Goal: Task Accomplishment & Management: Manage account settings

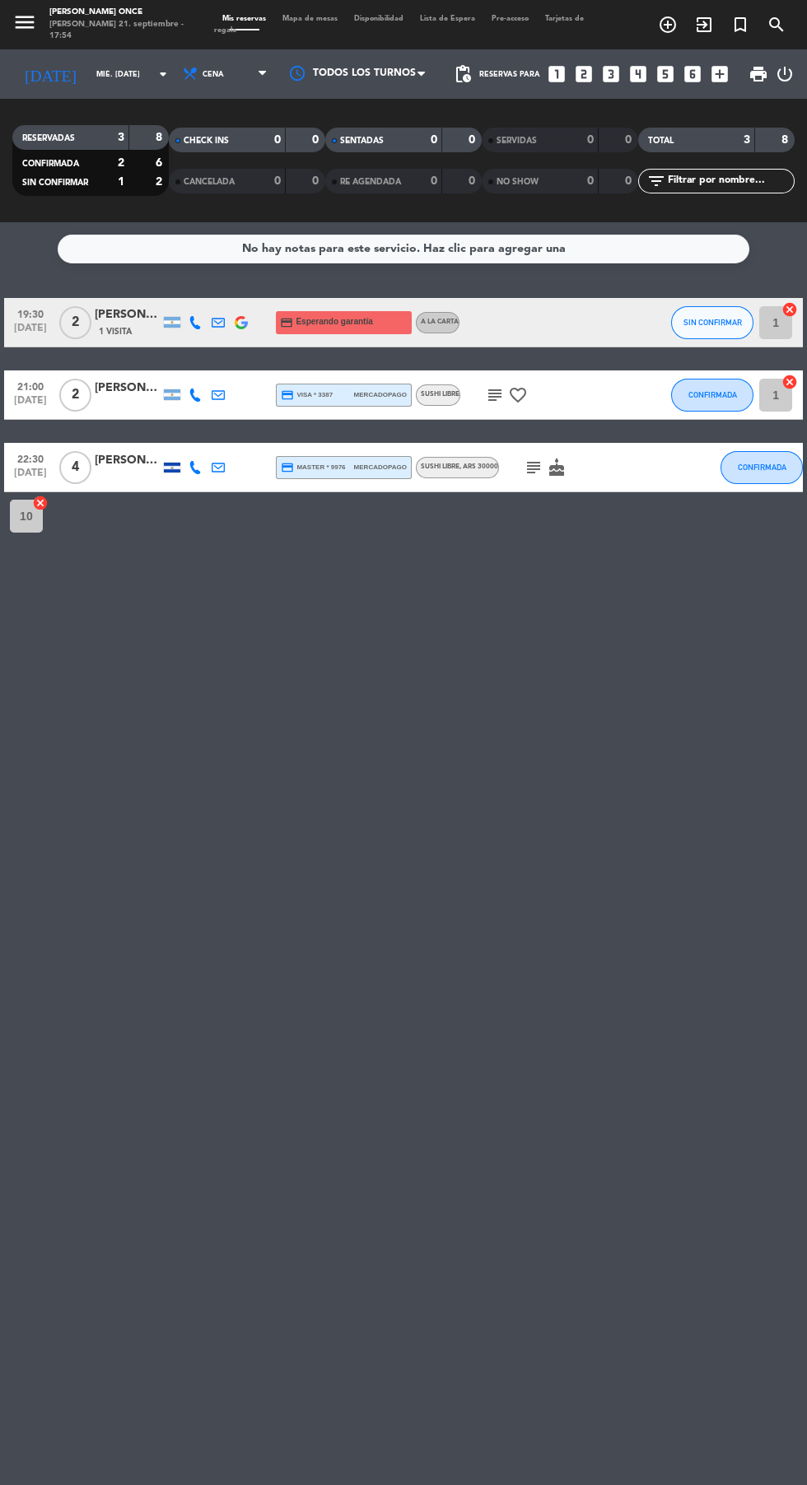
click at [88, 81] on input "mié. [DATE]" at bounding box center [140, 75] width 104 height 26
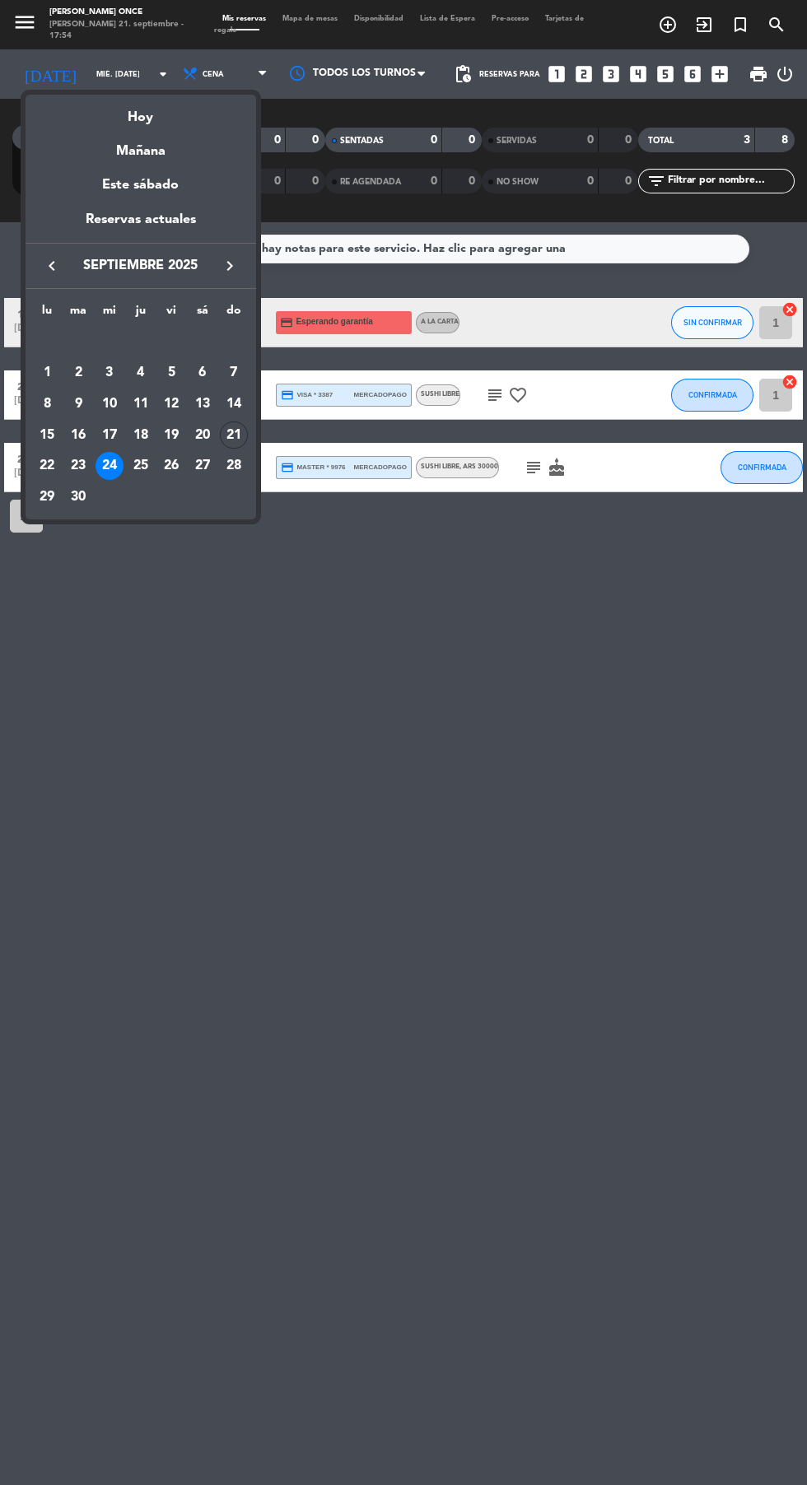
click at [115, 133] on div "Mañana" at bounding box center [141, 145] width 231 height 34
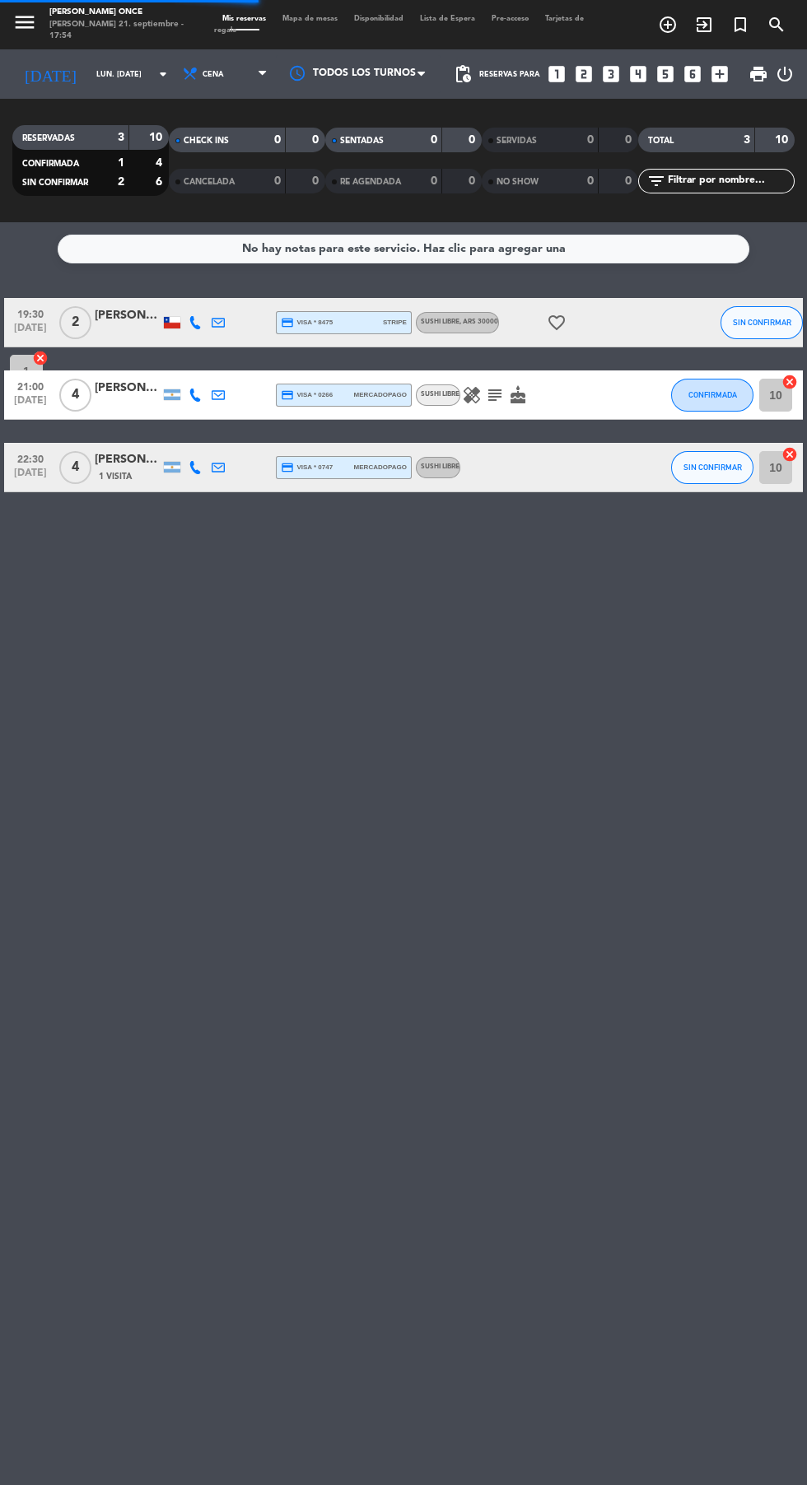
click at [88, 77] on input "lun. [DATE]" at bounding box center [140, 75] width 104 height 26
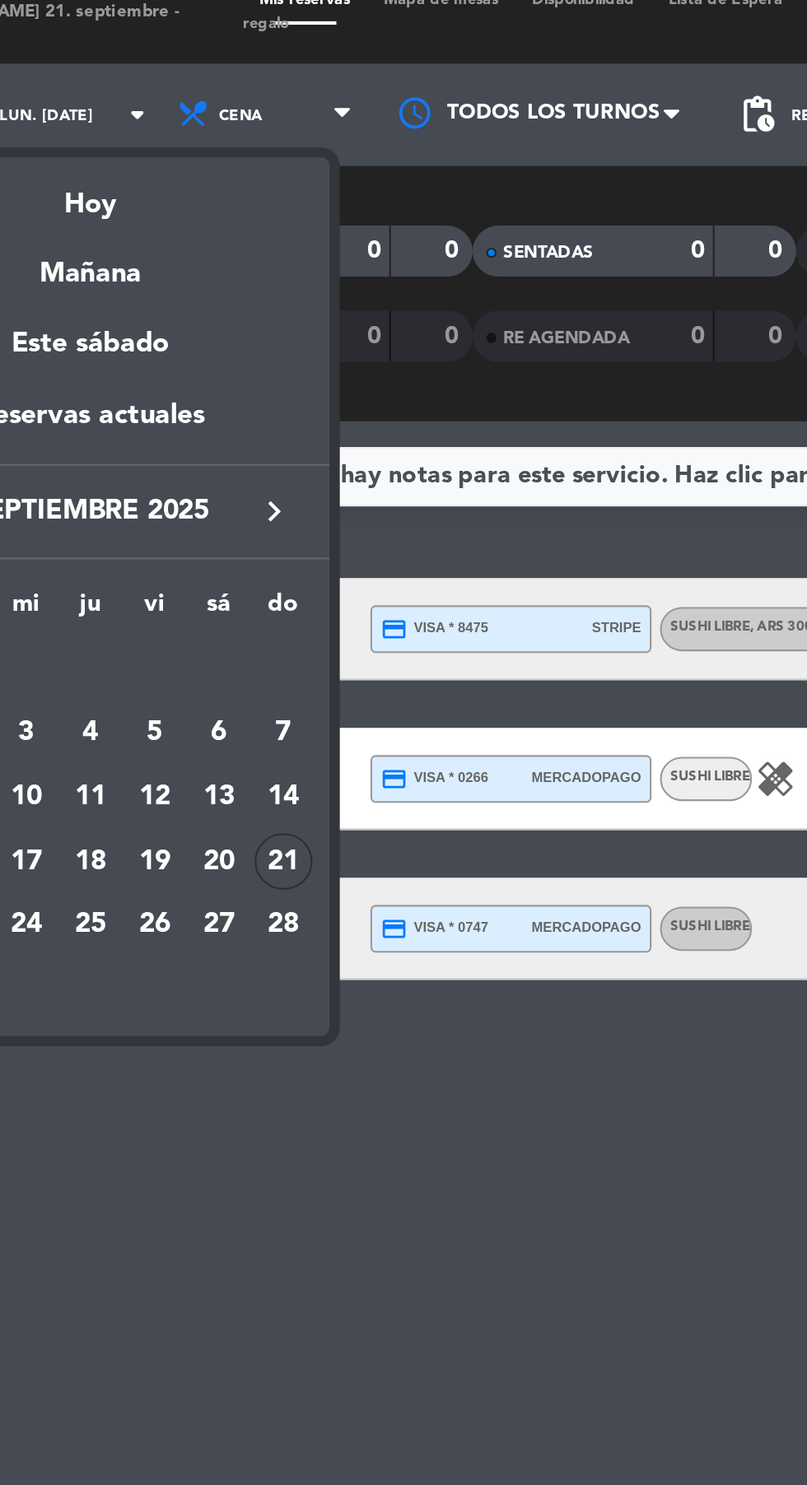
click at [124, 119] on div "Hoy" at bounding box center [141, 112] width 231 height 34
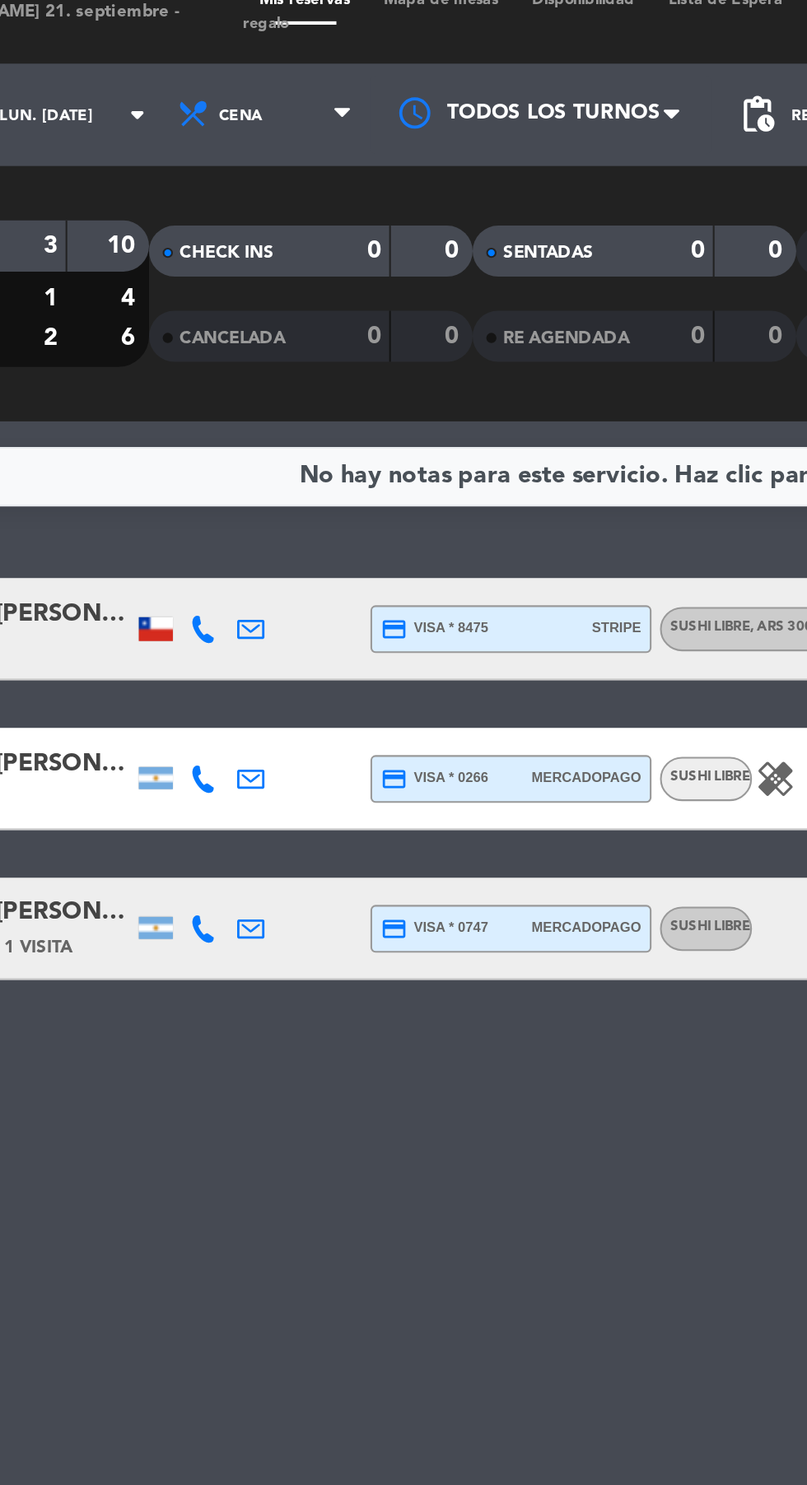
type input "dom. [DATE]"
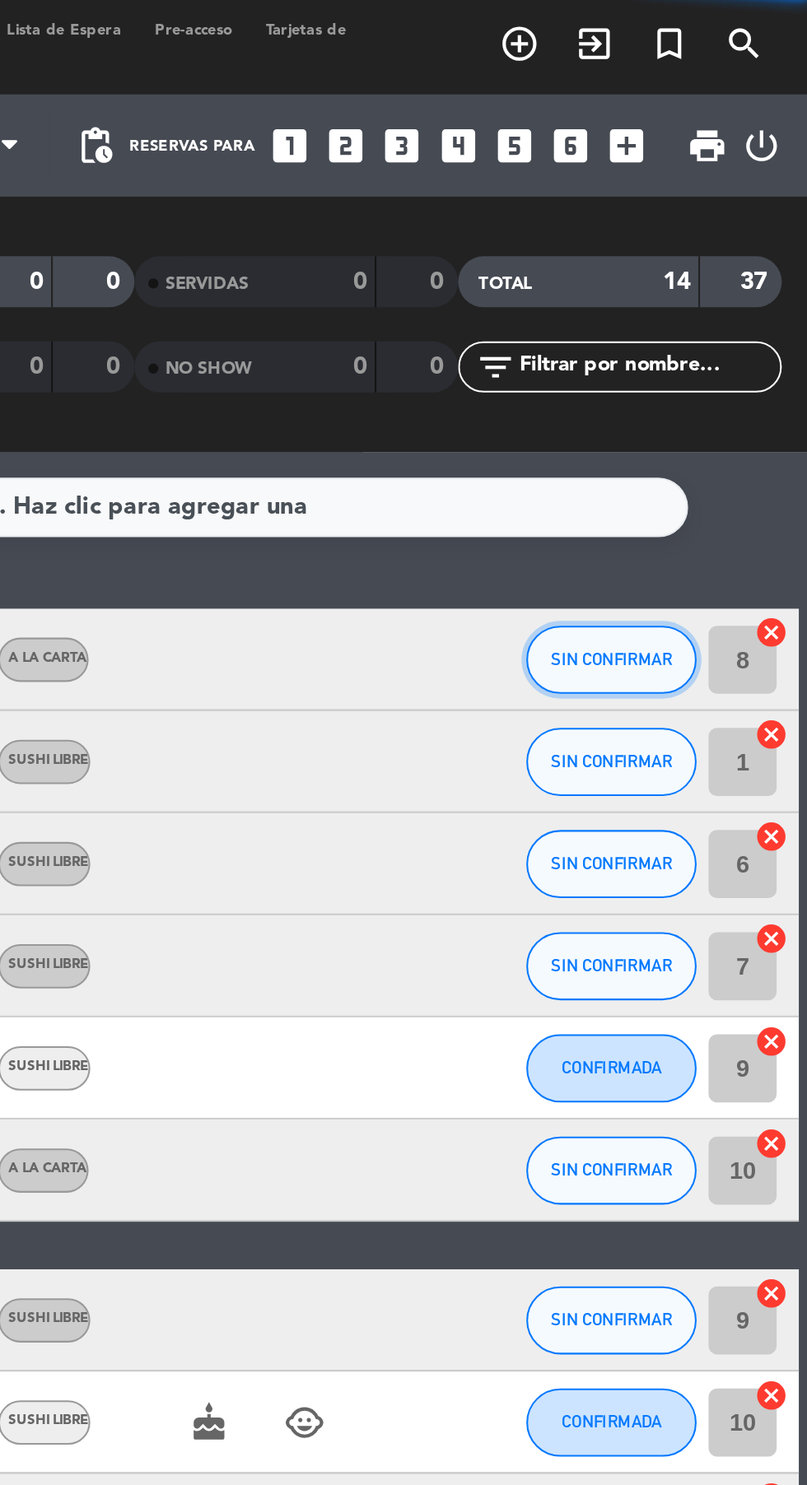
click at [699, 322] on span "SIN CONFIRMAR" at bounding box center [712, 322] width 58 height 9
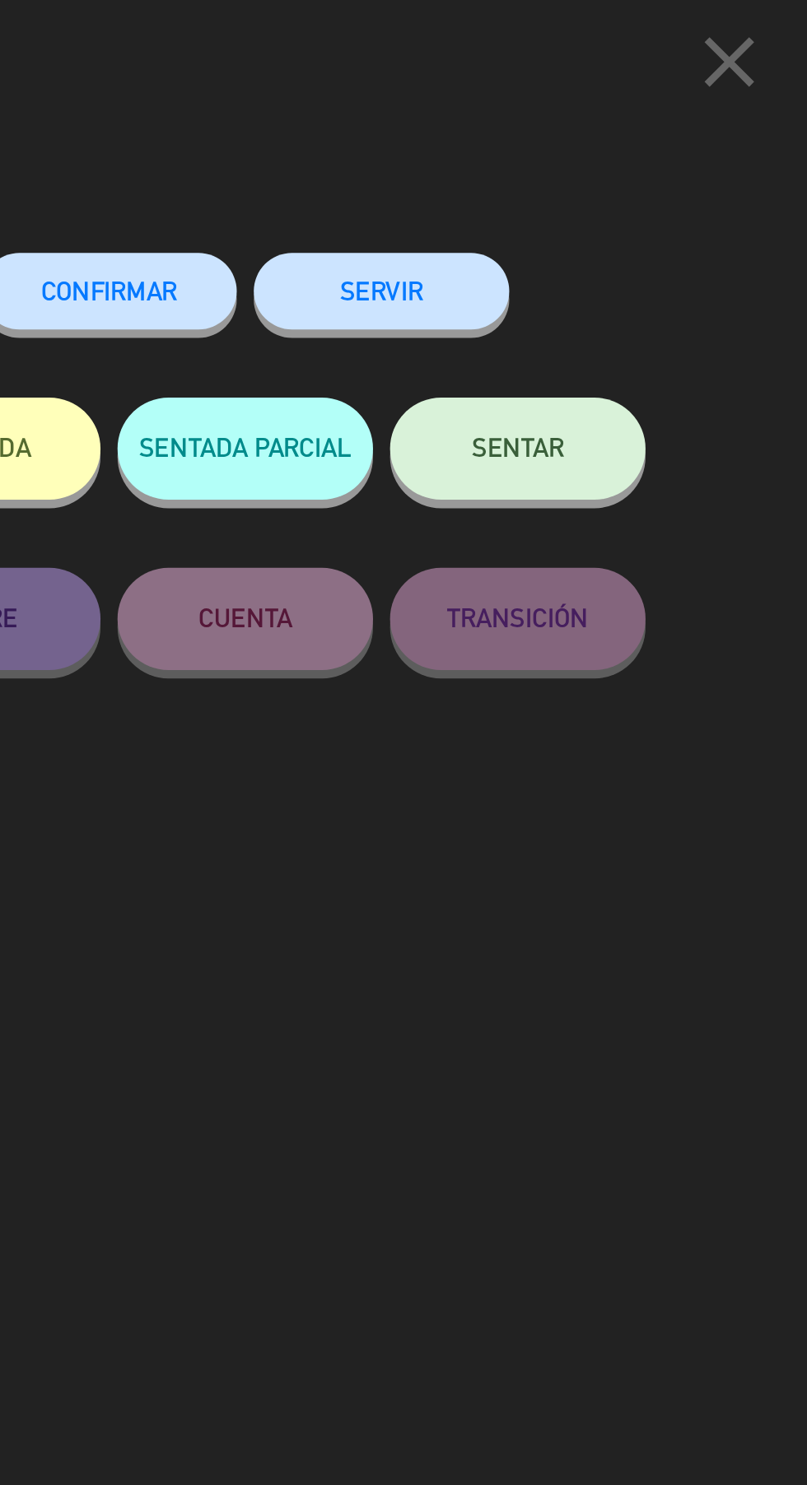
click at [589, 150] on button "SERVIR" at bounding box center [600, 144] width 123 height 37
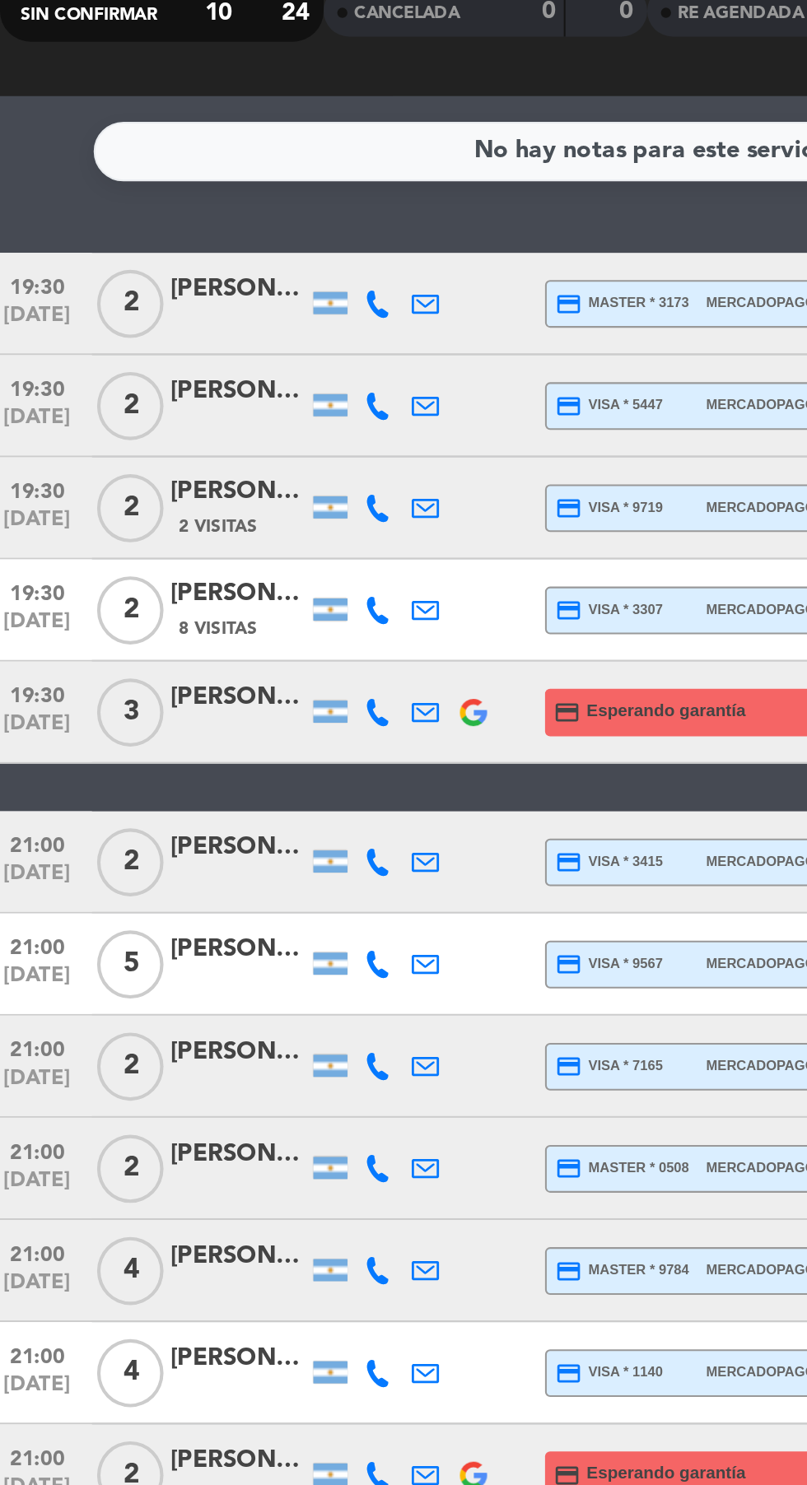
click at [128, 522] on div "[PERSON_NAME]" at bounding box center [128, 513] width 66 height 19
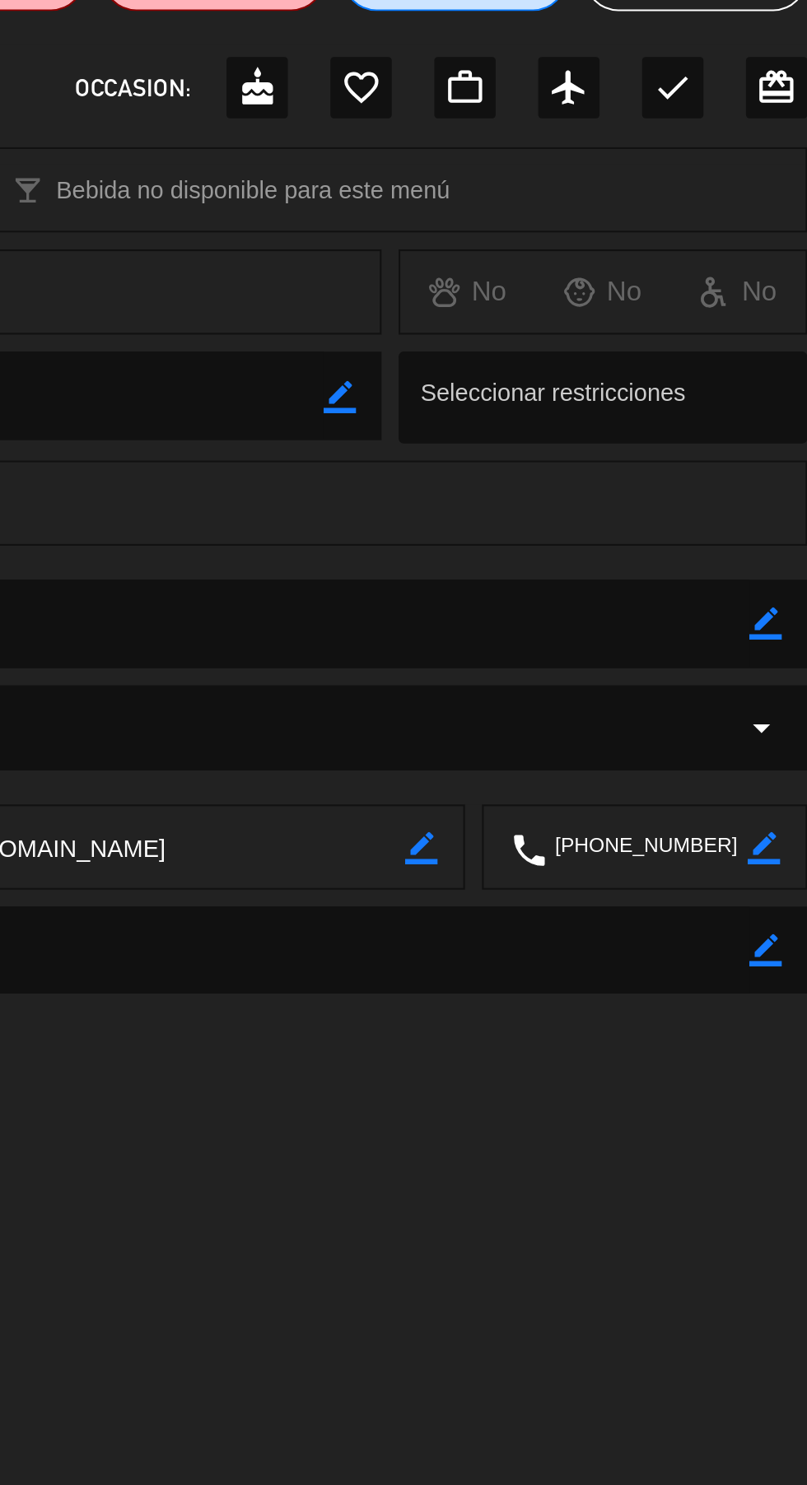
click at [788, 482] on icon "border_color" at bounding box center [787, 477] width 16 height 16
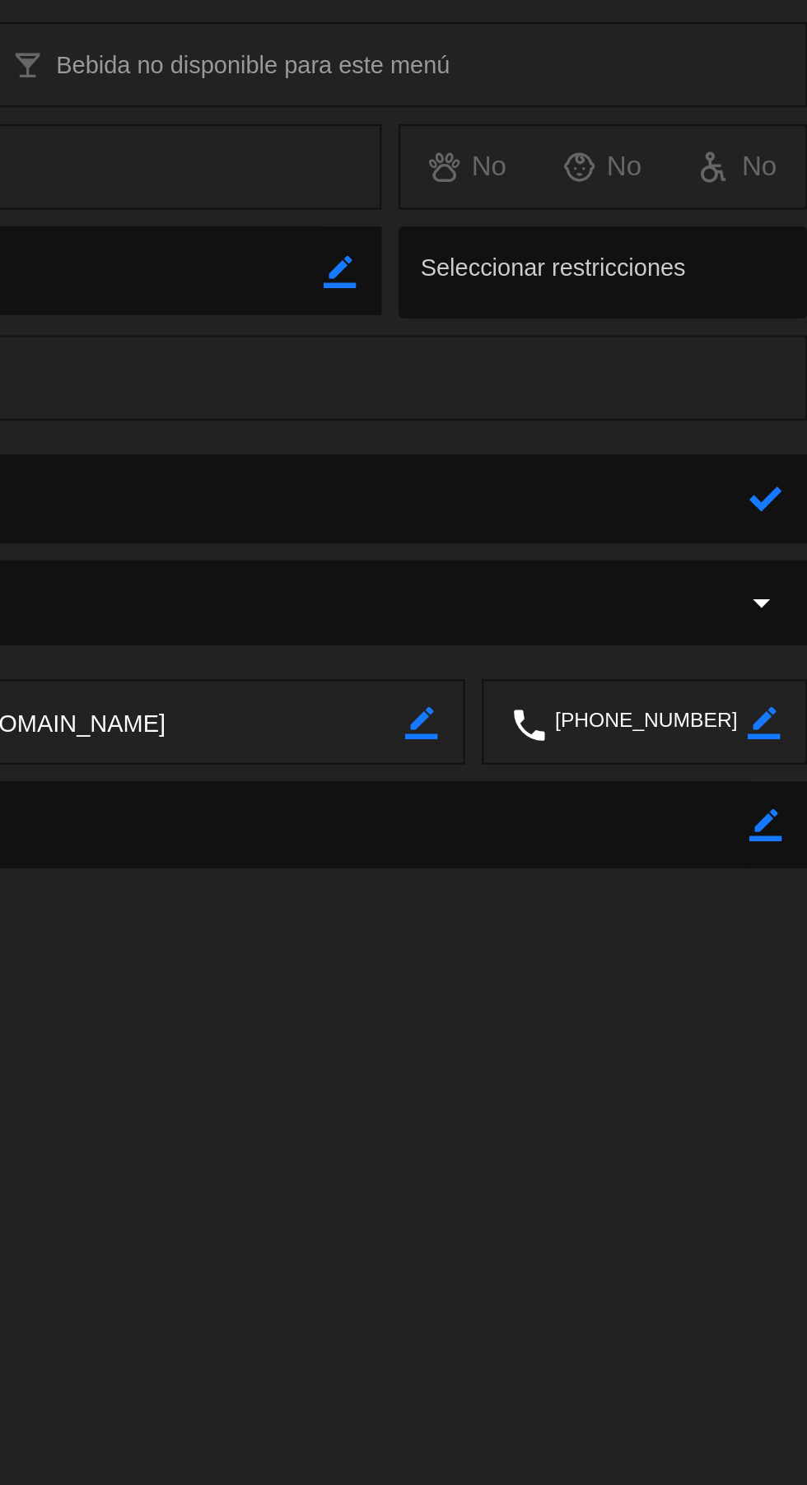
type textarea "15"
click at [781, 481] on icon at bounding box center [787, 477] width 16 height 16
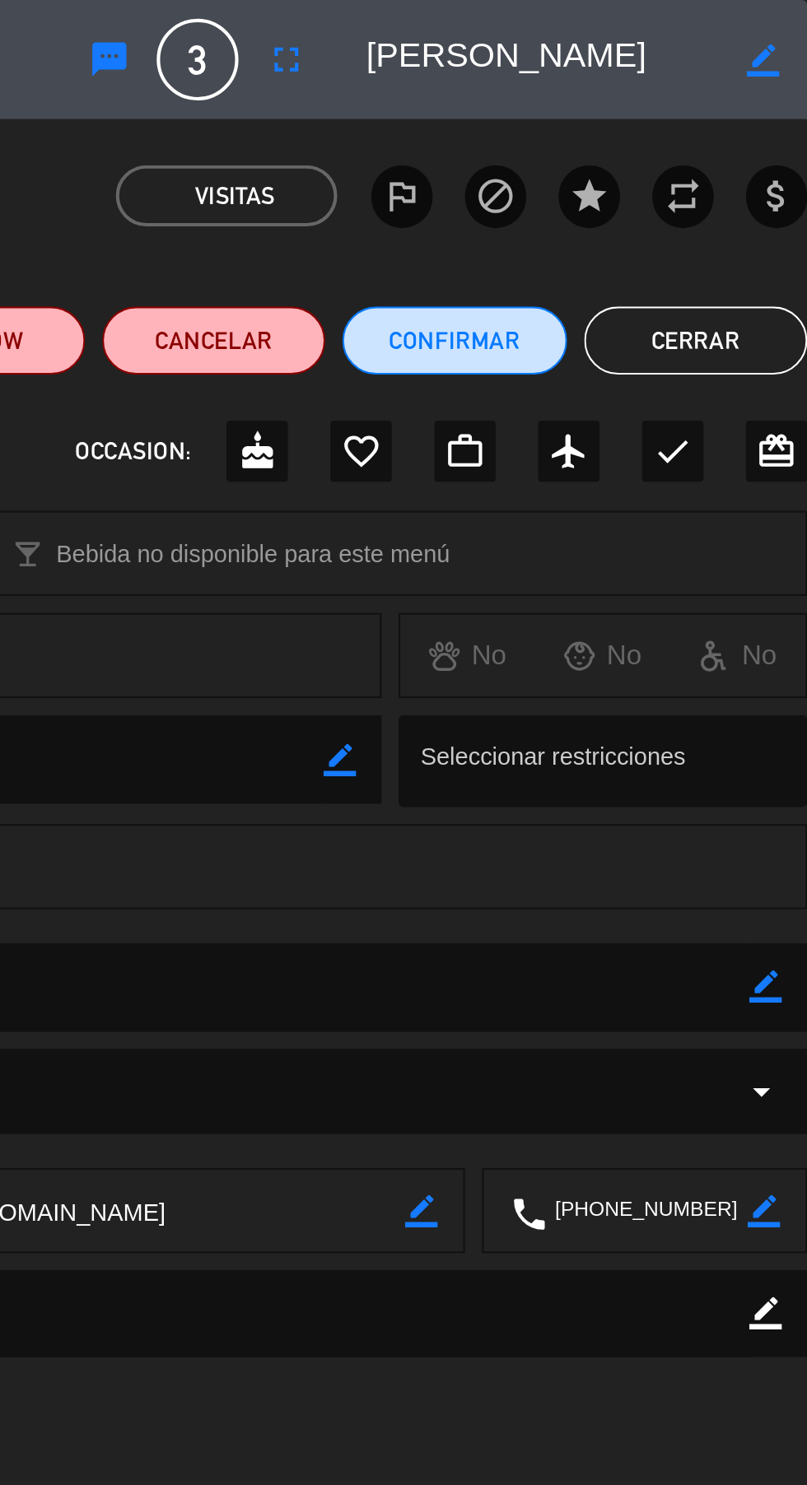
click at [754, 154] on button "Cerrar" at bounding box center [753, 164] width 108 height 33
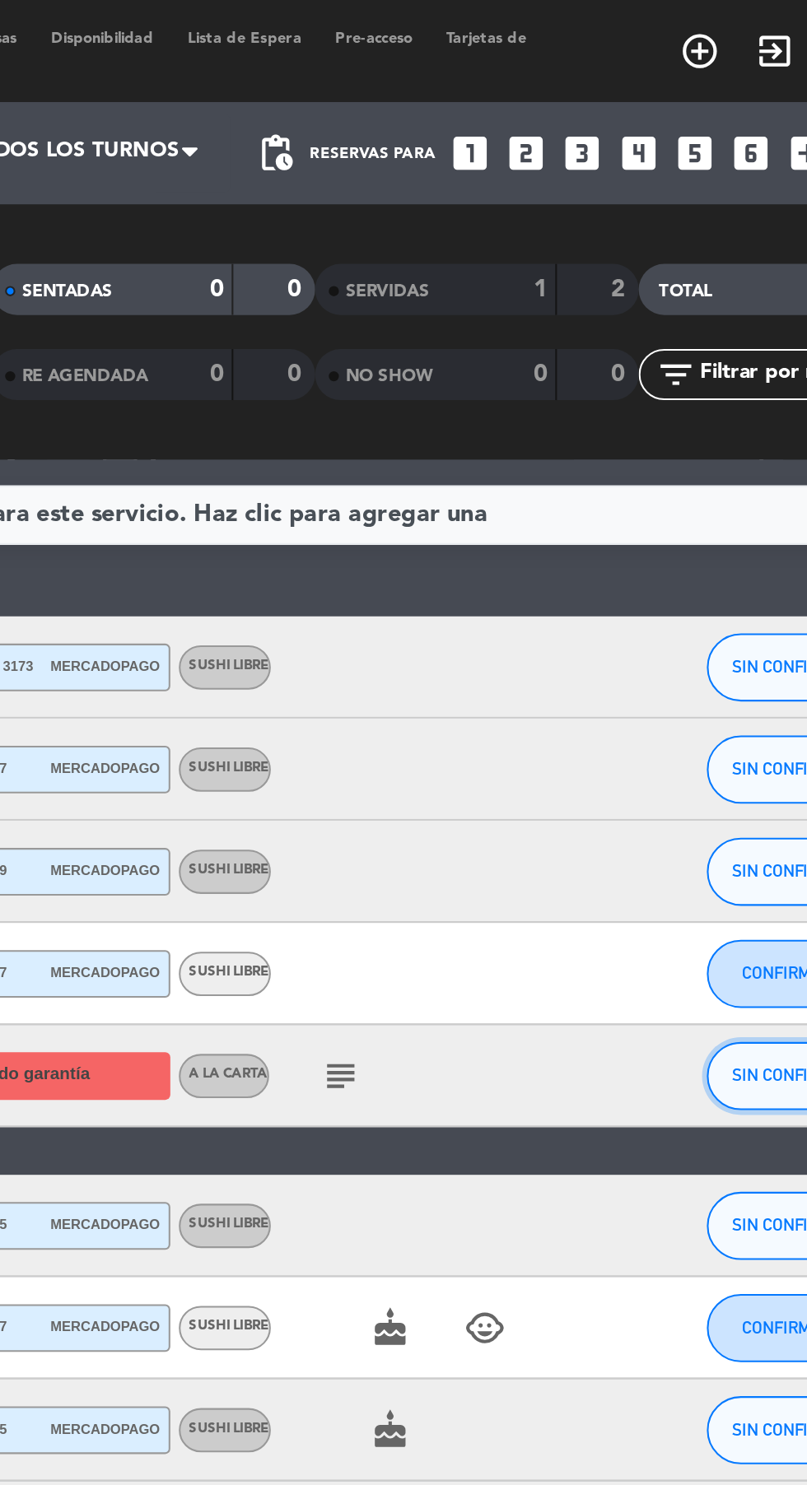
click at [704, 532] on button "SIN CONFIRMAR" at bounding box center [712, 520] width 82 height 33
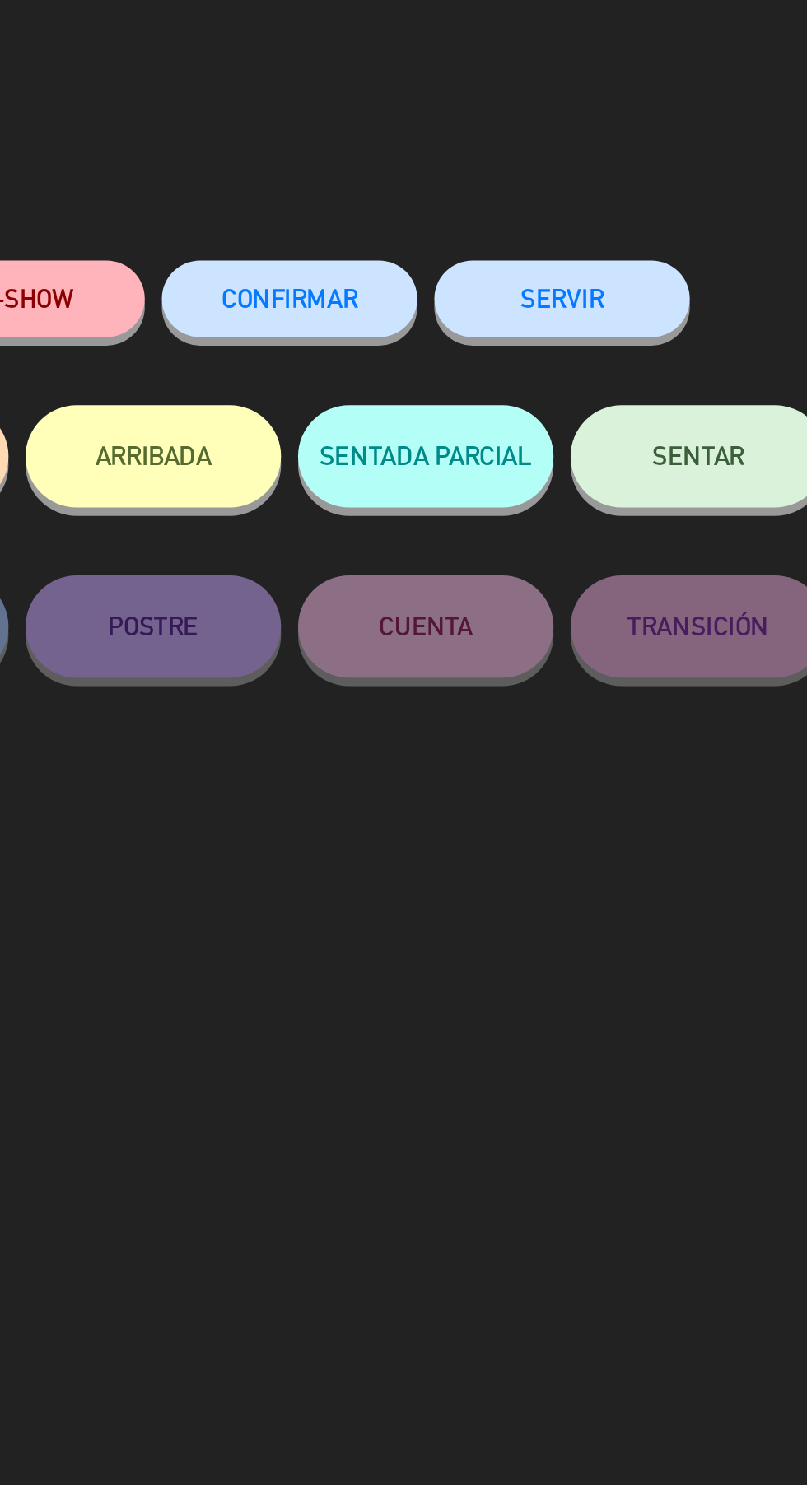
click at [473, 160] on button "CONFIRMAR" at bounding box center [468, 144] width 123 height 37
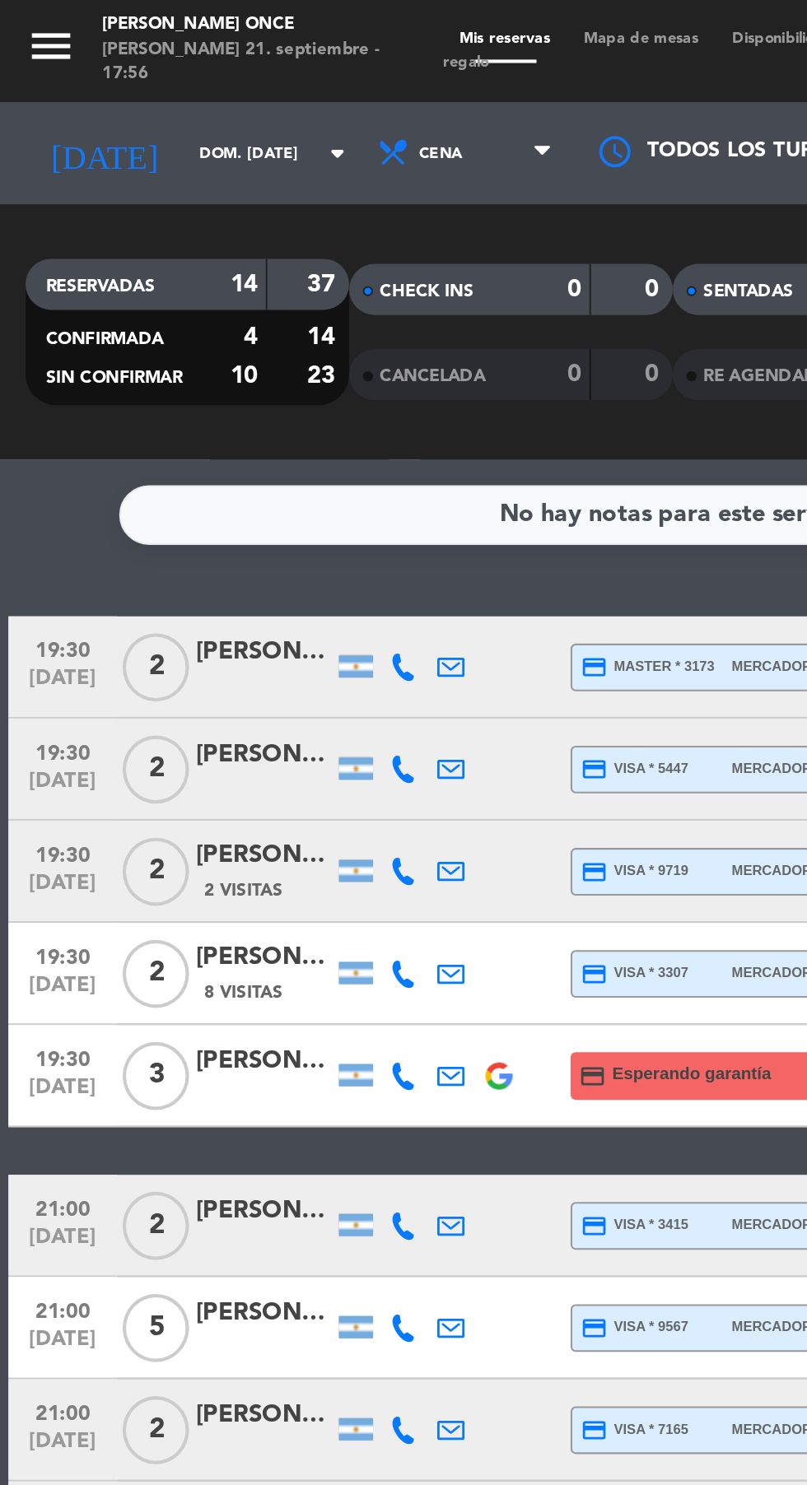
click at [194, 422] on icon at bounding box center [195, 421] width 13 height 13
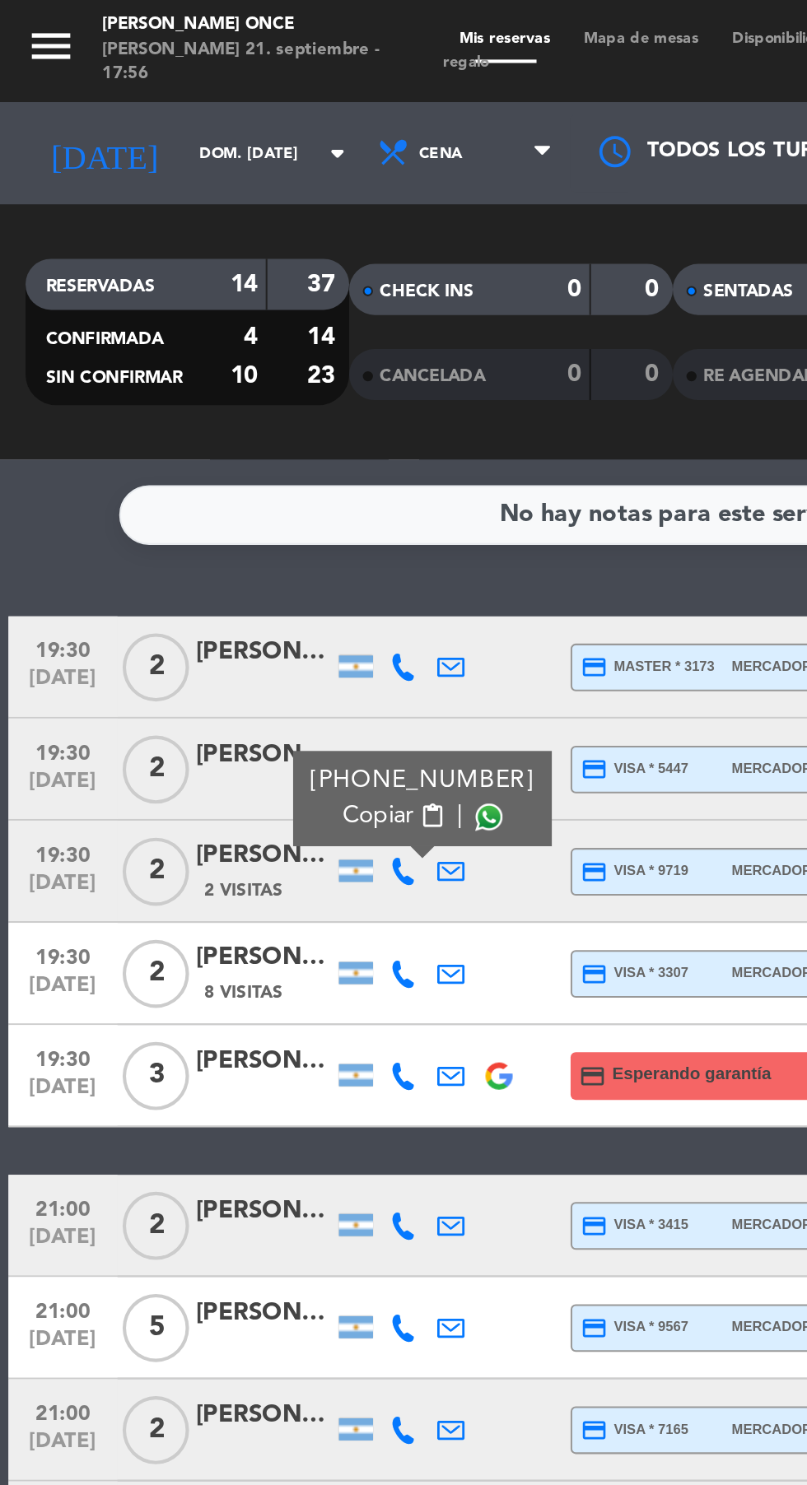
click at [230, 396] on span at bounding box center [236, 395] width 13 height 13
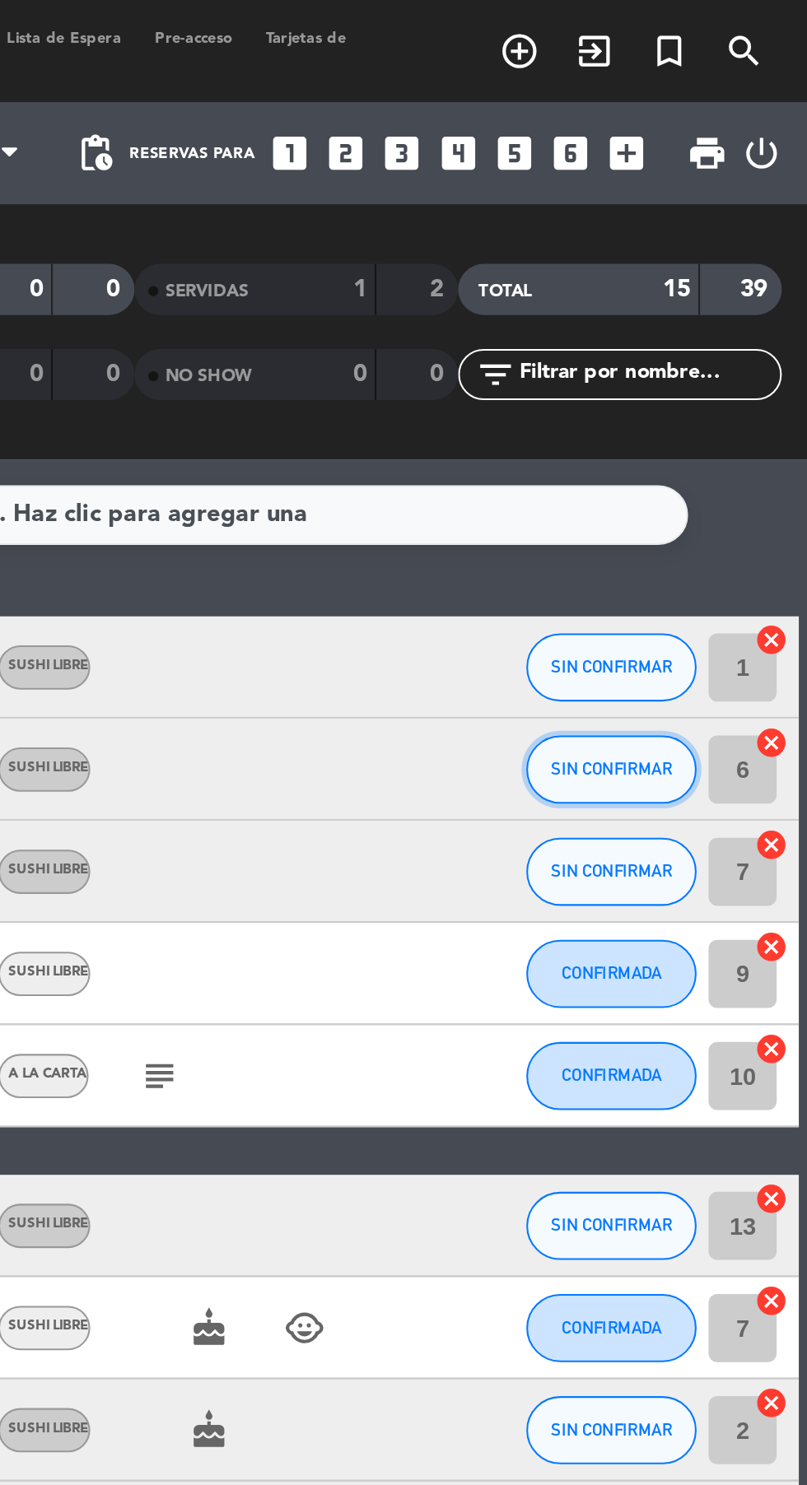
click at [720, 375] on span "SIN CONFIRMAR" at bounding box center [712, 371] width 58 height 9
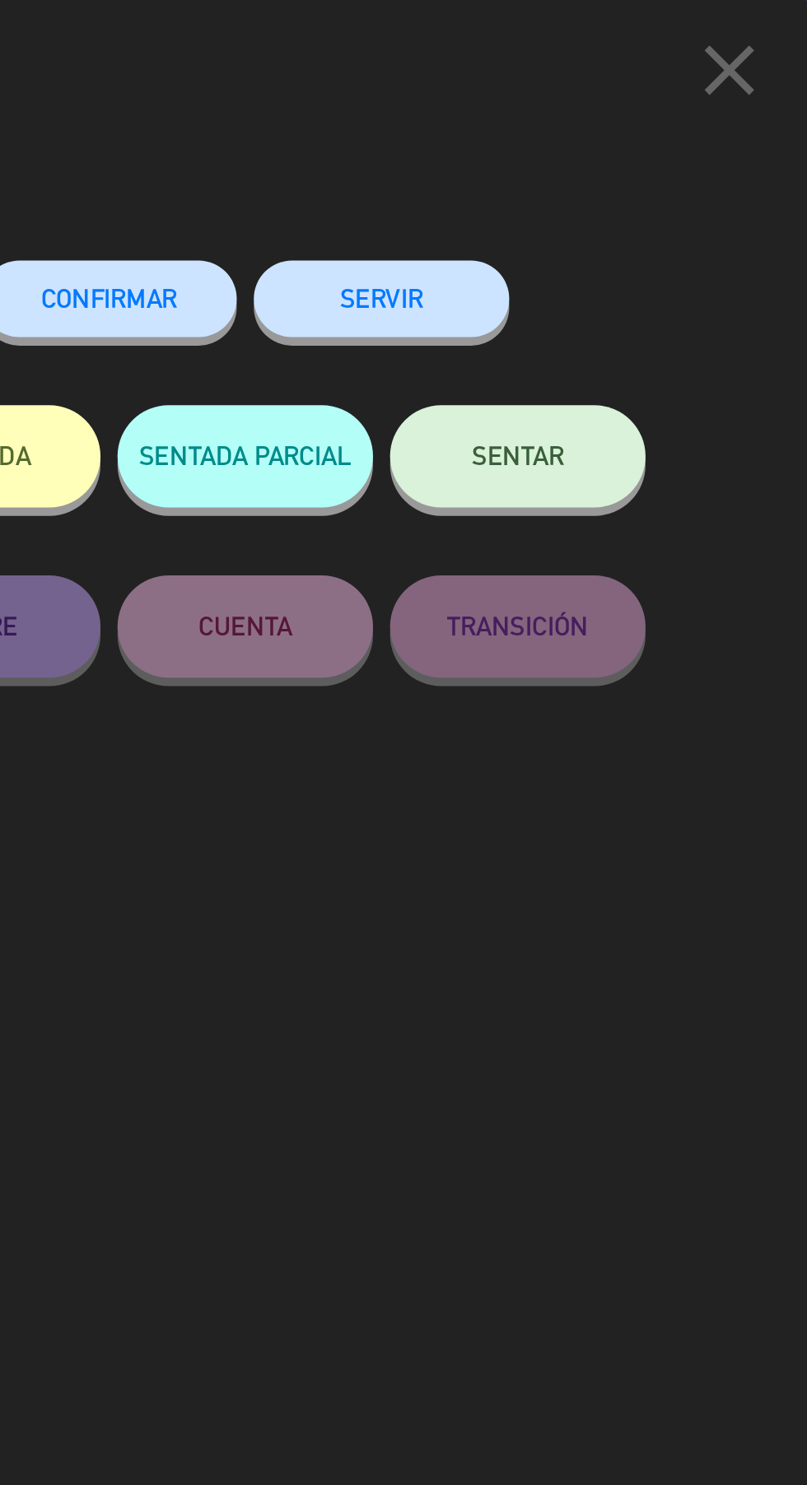
click at [471, 148] on span "CONFIRMAR" at bounding box center [469, 144] width 66 height 14
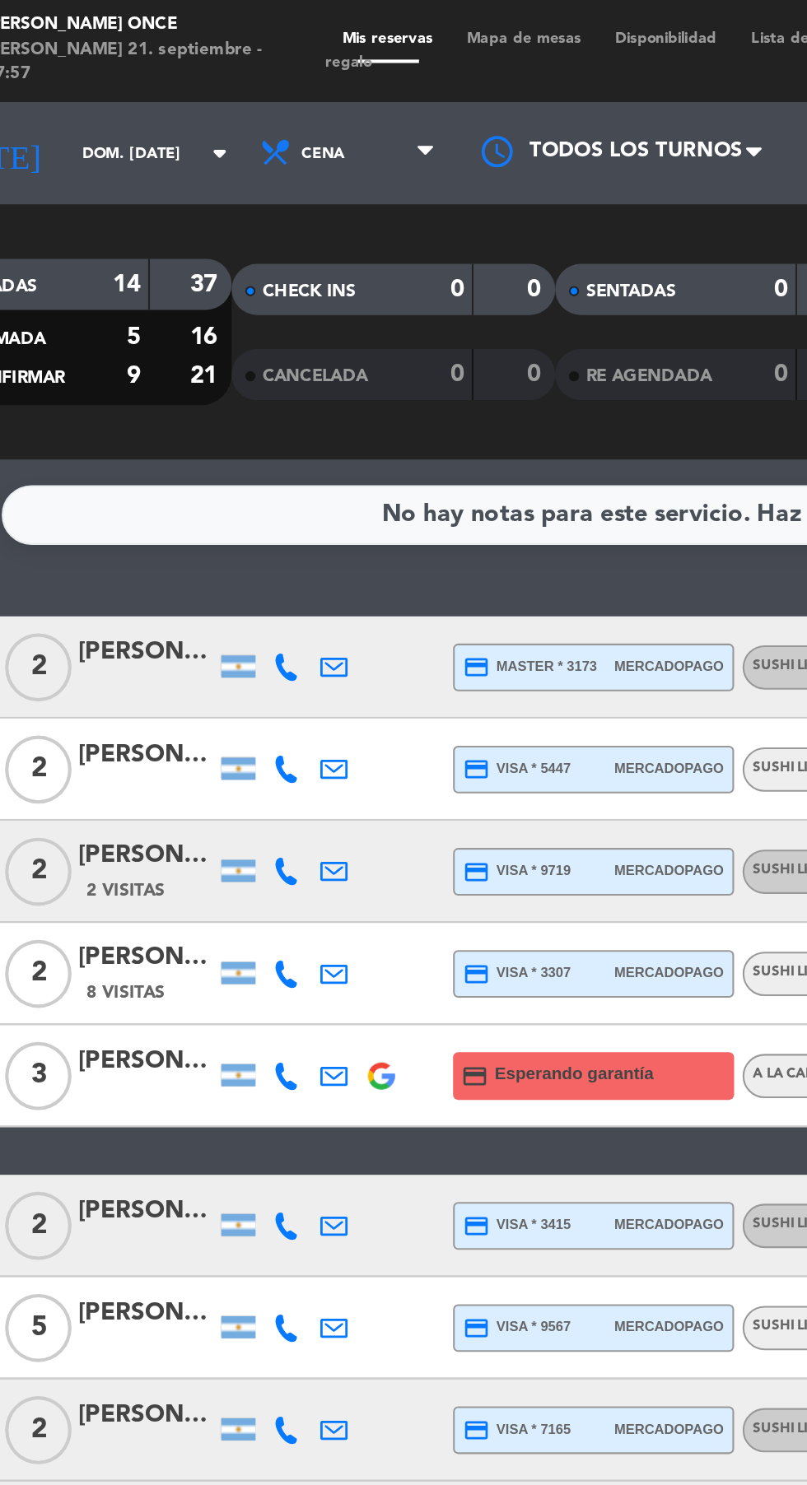
click at [197, 596] on icon at bounding box center [195, 592] width 13 height 13
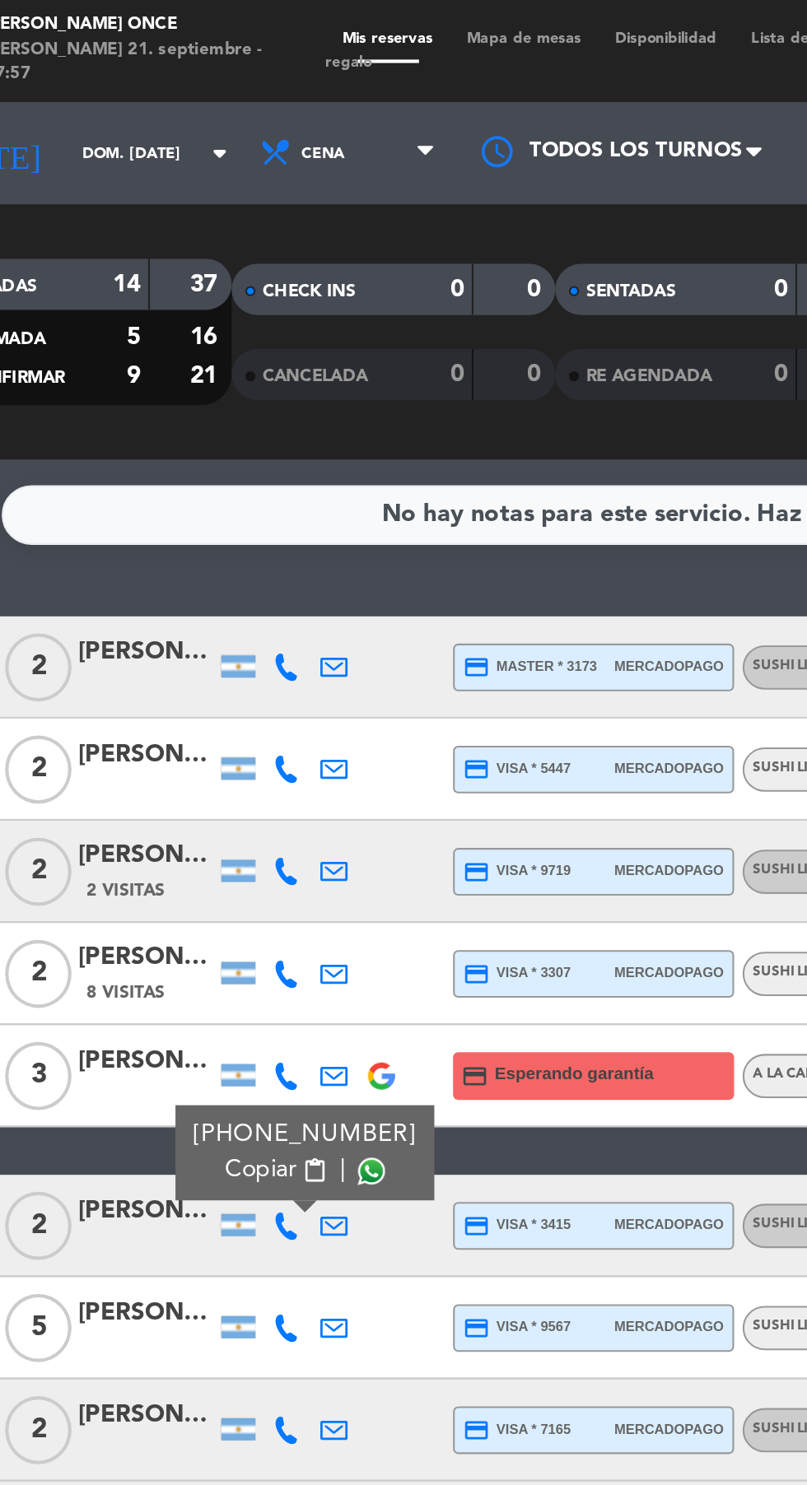
click at [230, 567] on span at bounding box center [236, 566] width 13 height 13
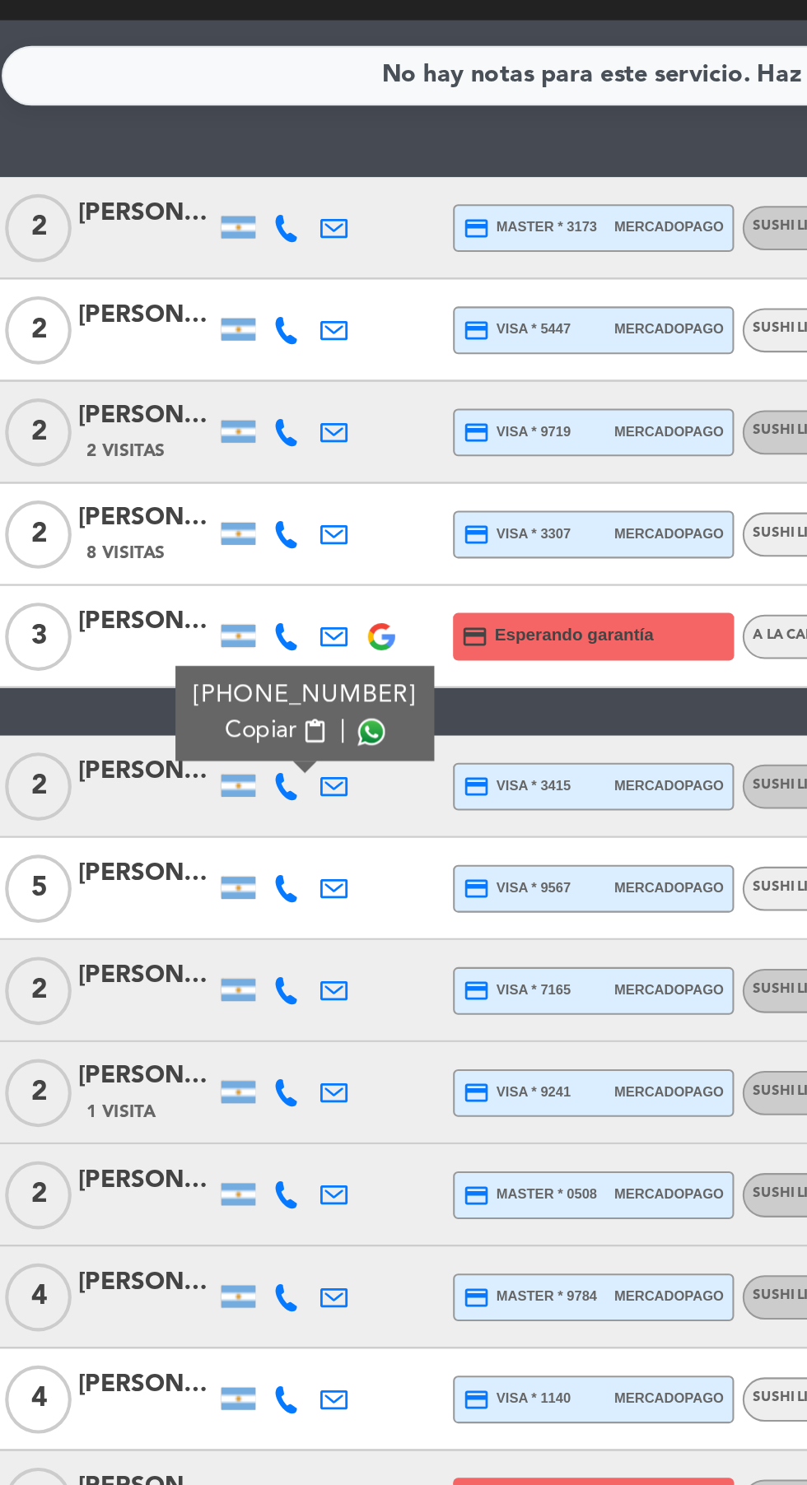
click at [195, 745] on icon at bounding box center [195, 740] width 13 height 13
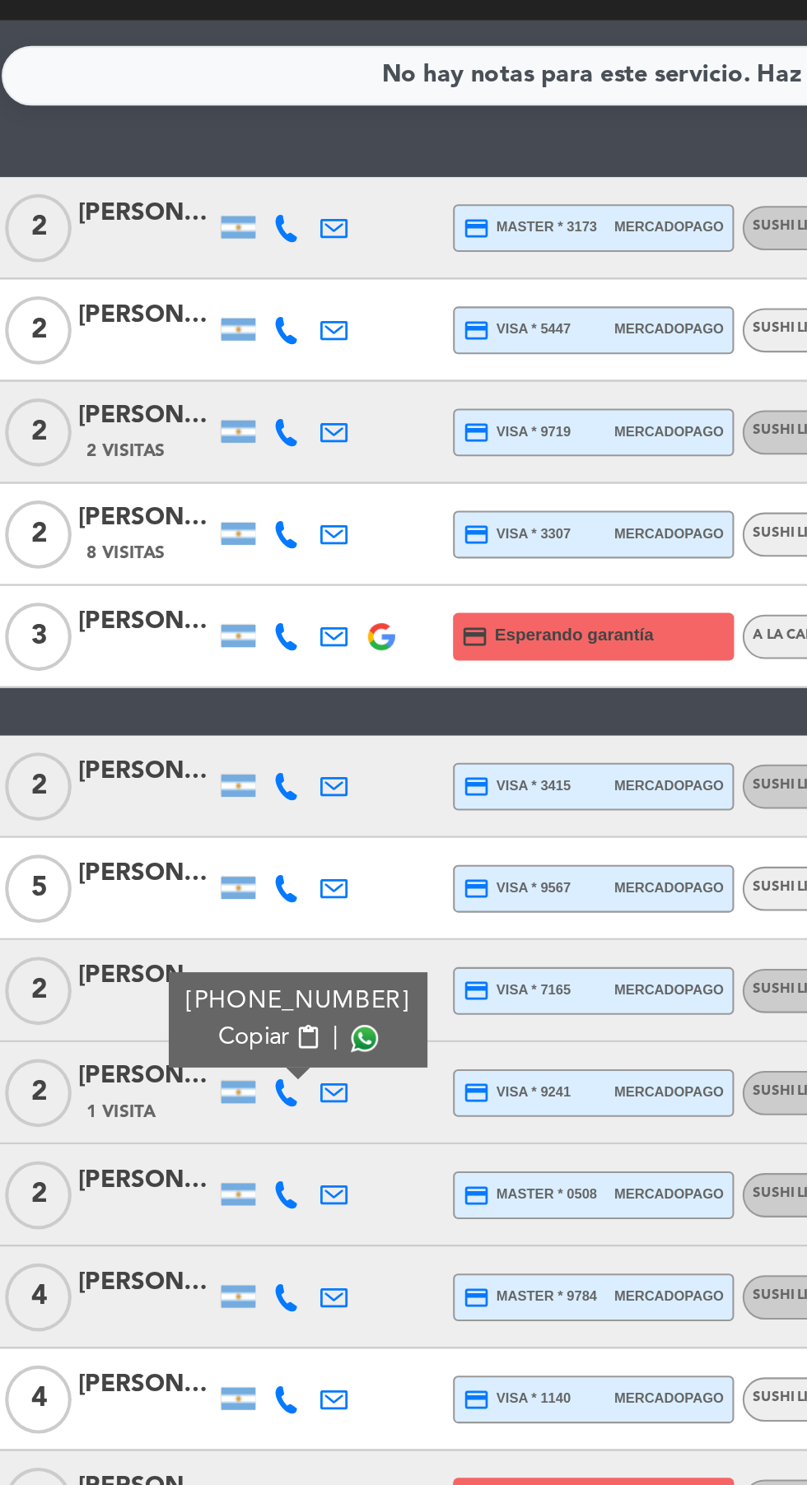
click at [230, 715] on span at bounding box center [232, 714] width 13 height 13
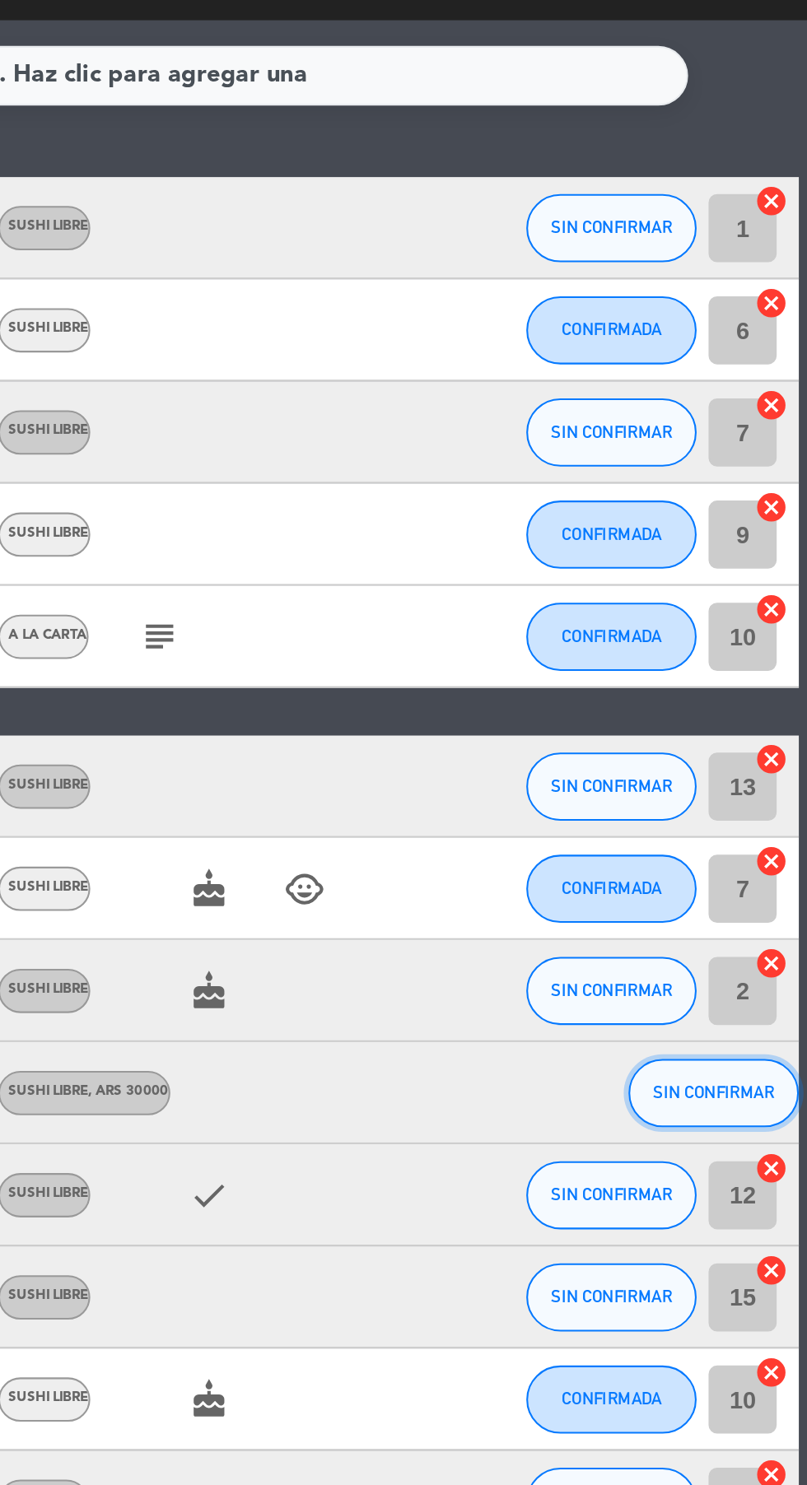
click at [748, 740] on span "SIN CONFIRMAR" at bounding box center [762, 740] width 58 height 9
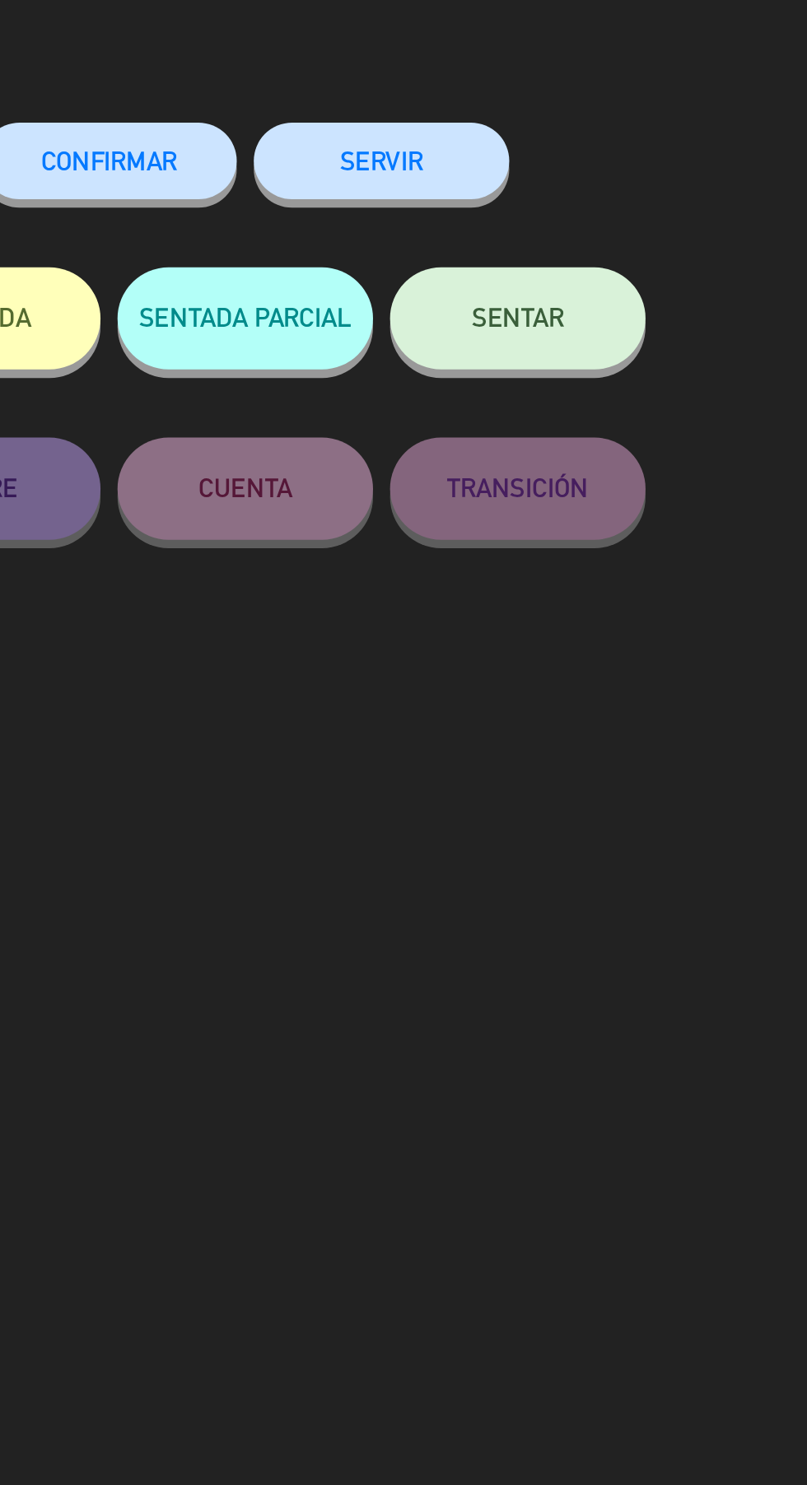
click at [510, 144] on button "CONFIRMAR" at bounding box center [468, 144] width 123 height 37
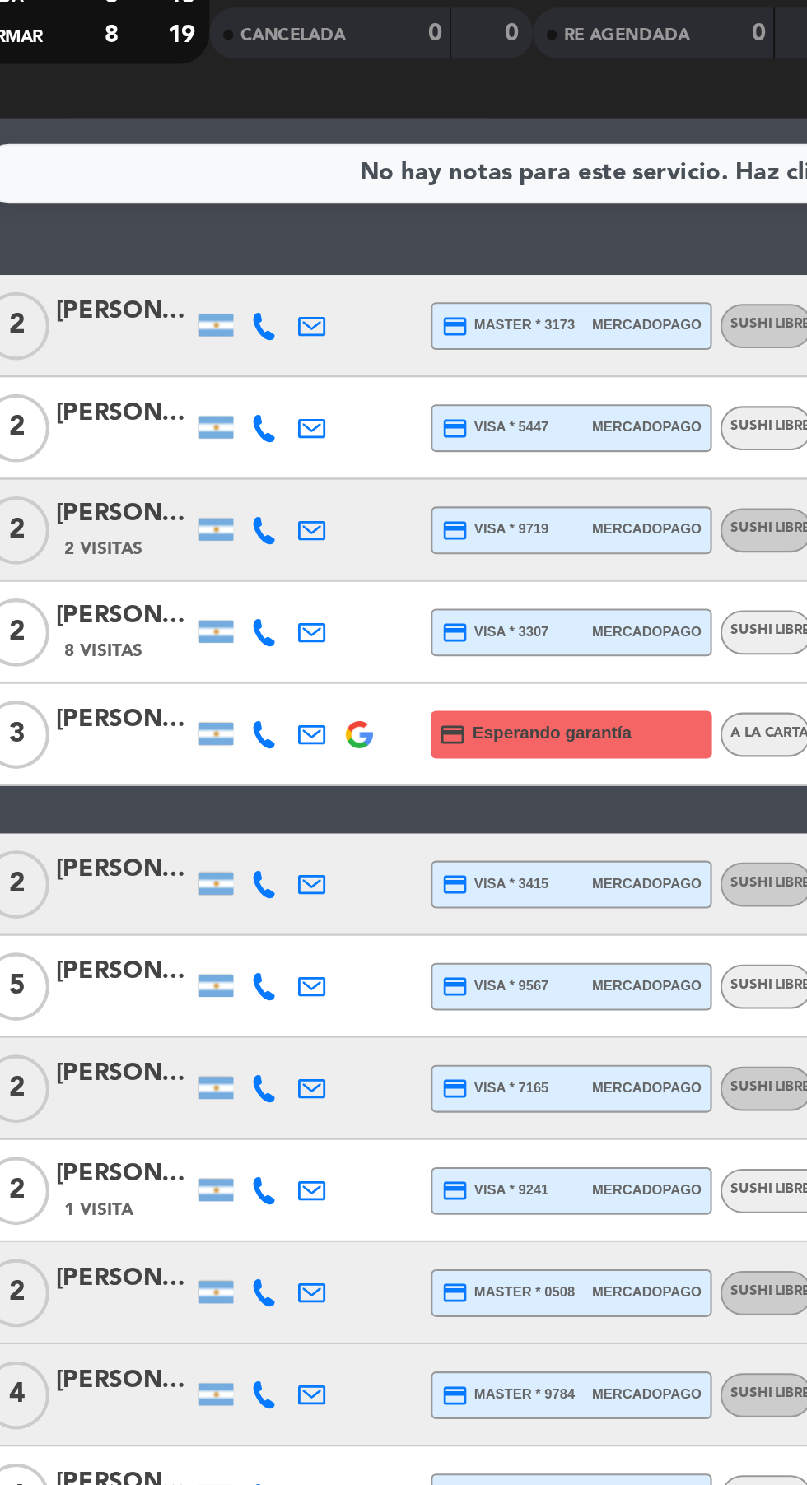
click at [199, 685] on icon at bounding box center [195, 691] width 13 height 13
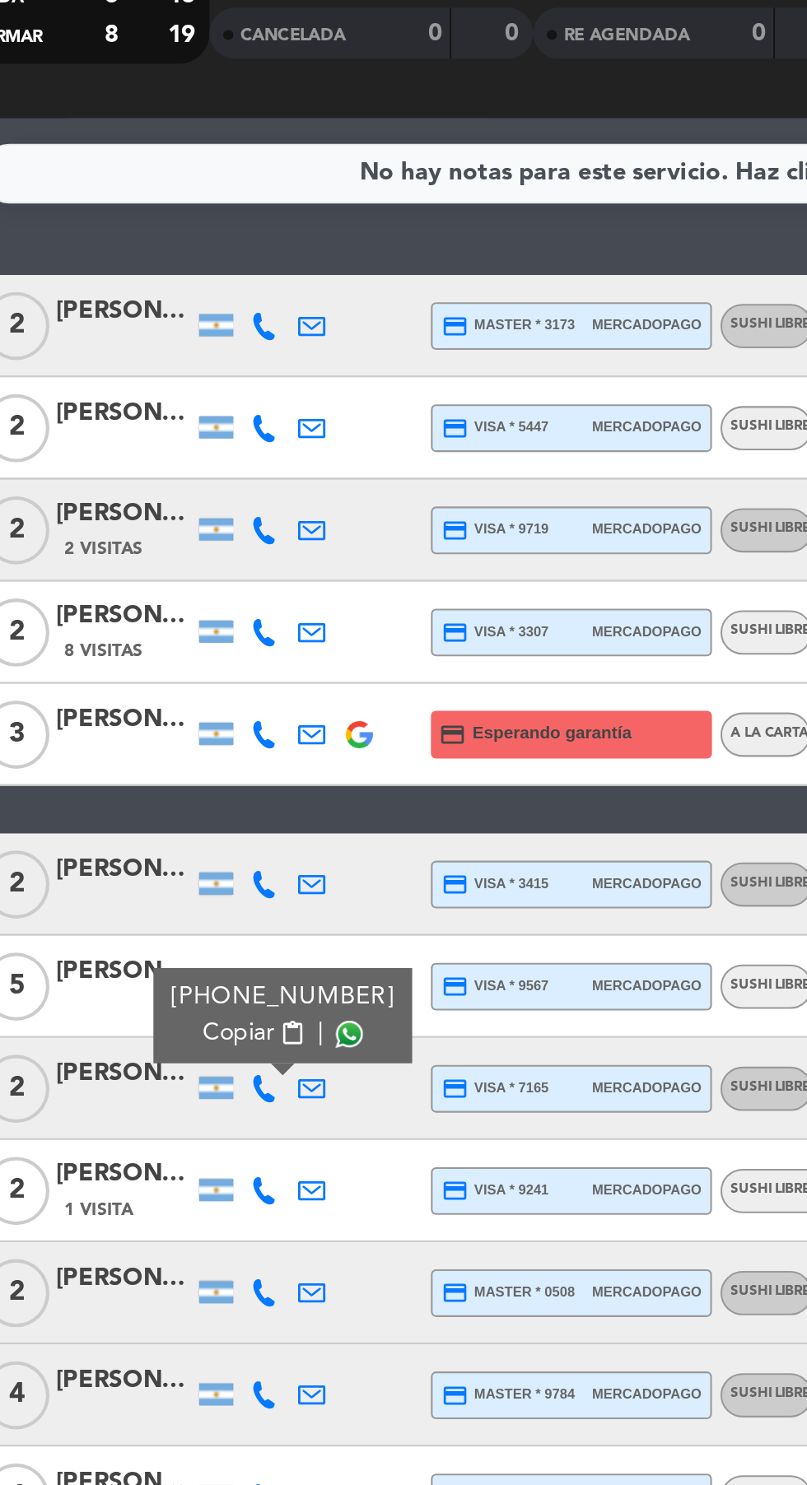
click at [233, 661] on span at bounding box center [236, 665] width 13 height 13
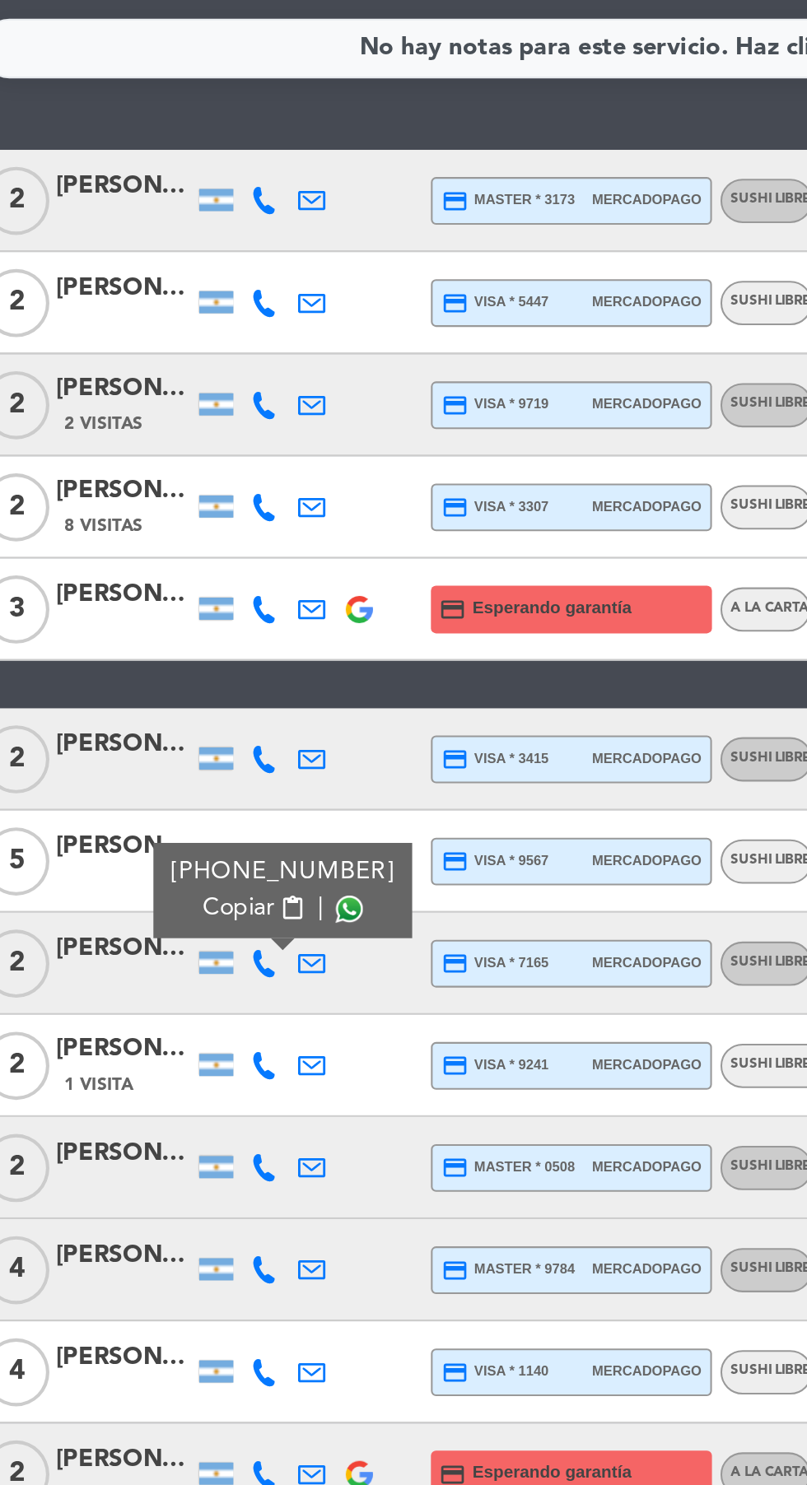
click at [194, 796] on icon at bounding box center [195, 790] width 13 height 13
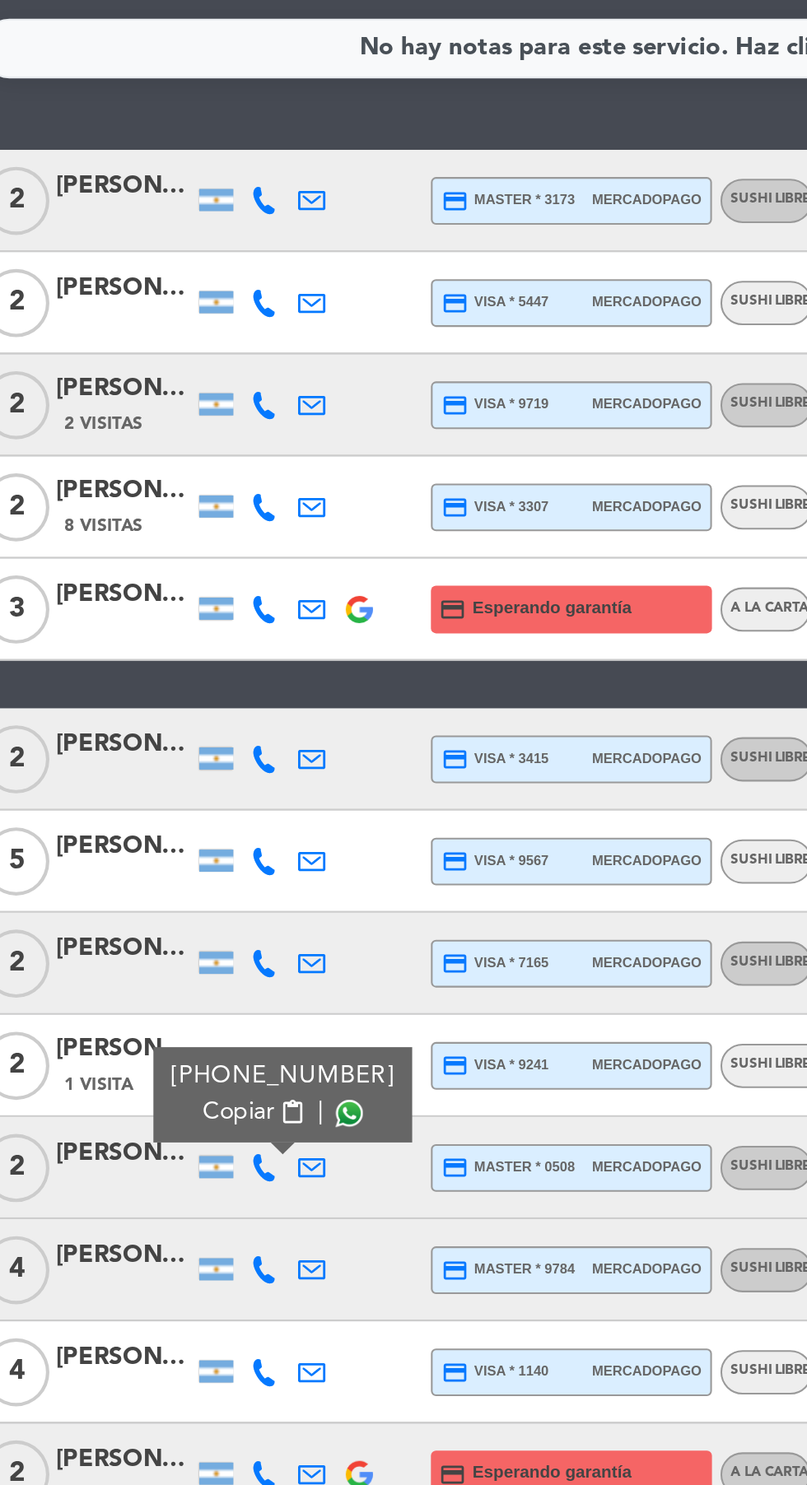
click at [230, 763] on span at bounding box center [236, 763] width 13 height 13
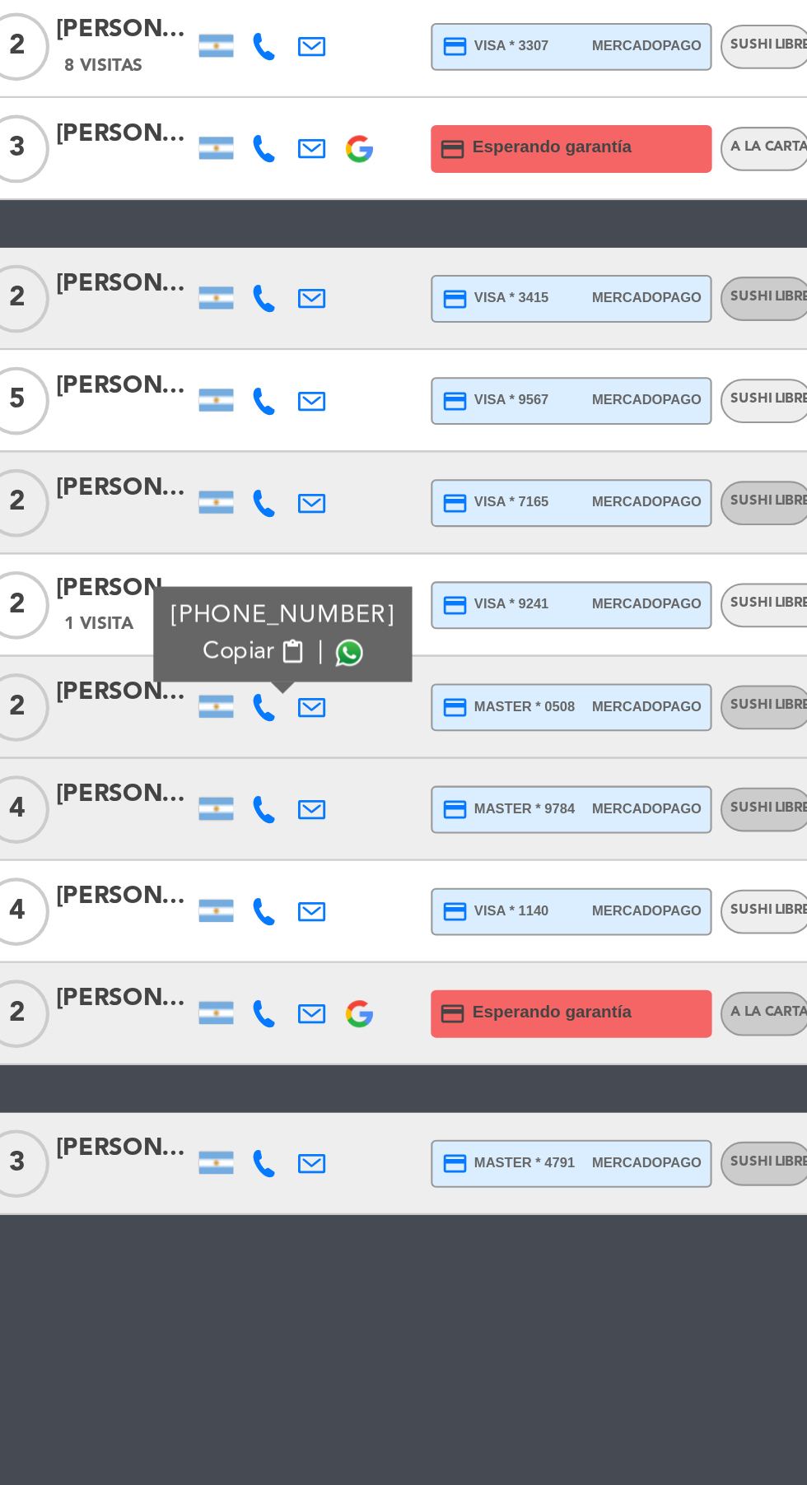
click at [195, 1014] on icon at bounding box center [195, 1010] width 13 height 13
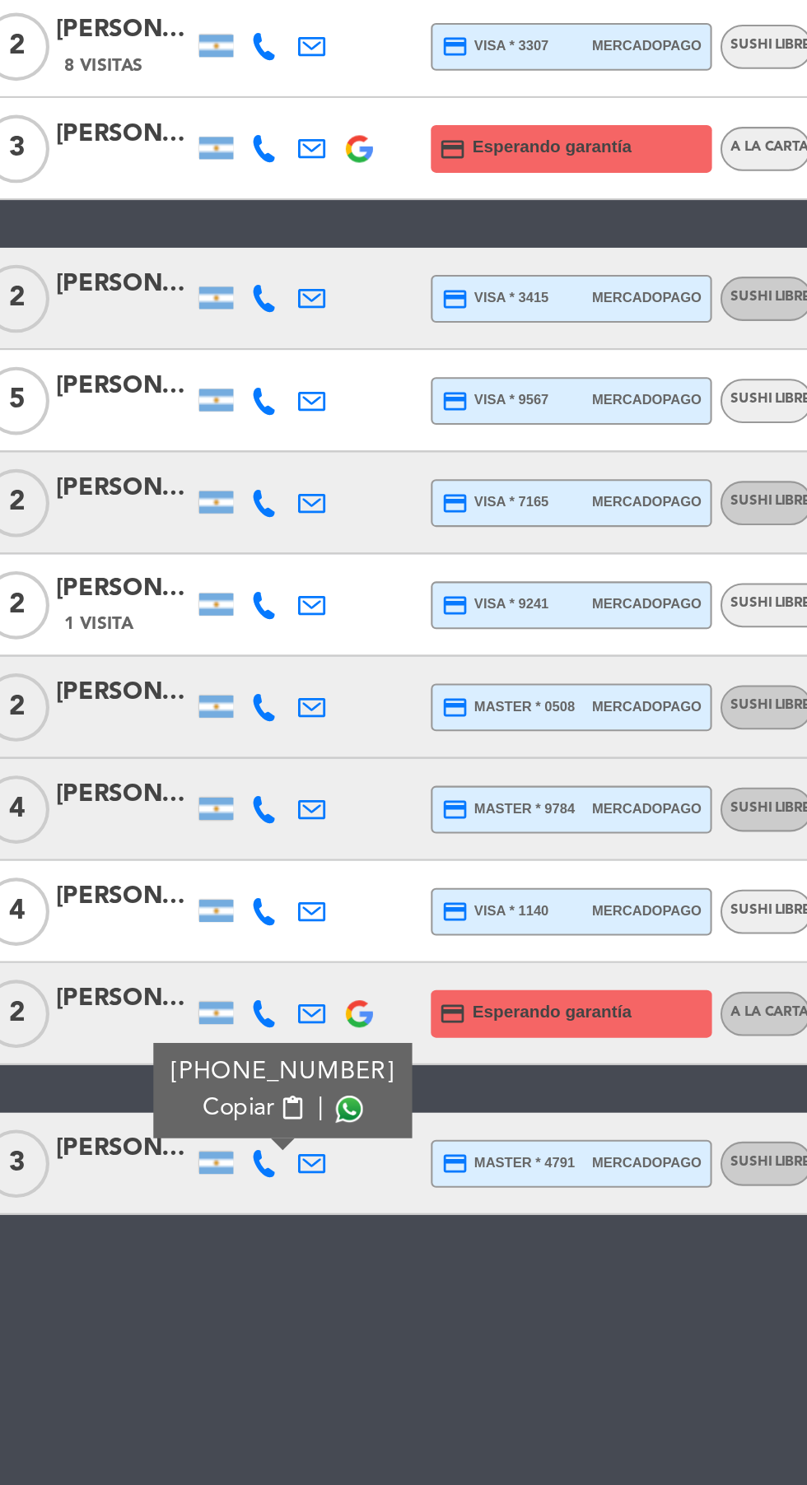
click at [230, 989] on span at bounding box center [236, 984] width 13 height 13
click at [119, 1015] on div at bounding box center [128, 1019] width 66 height 13
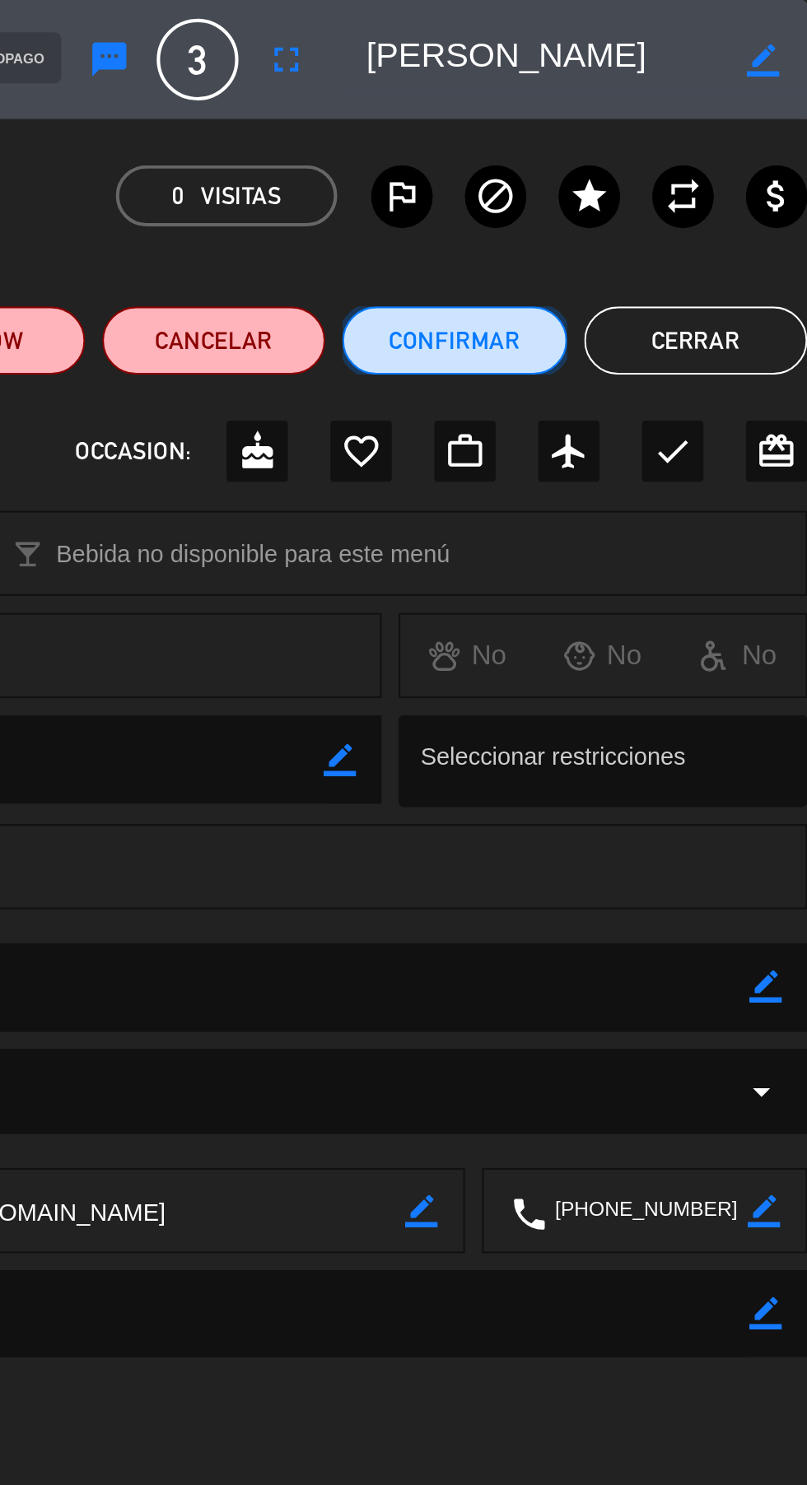
click at [631, 157] on button "Confirmar" at bounding box center [636, 164] width 108 height 33
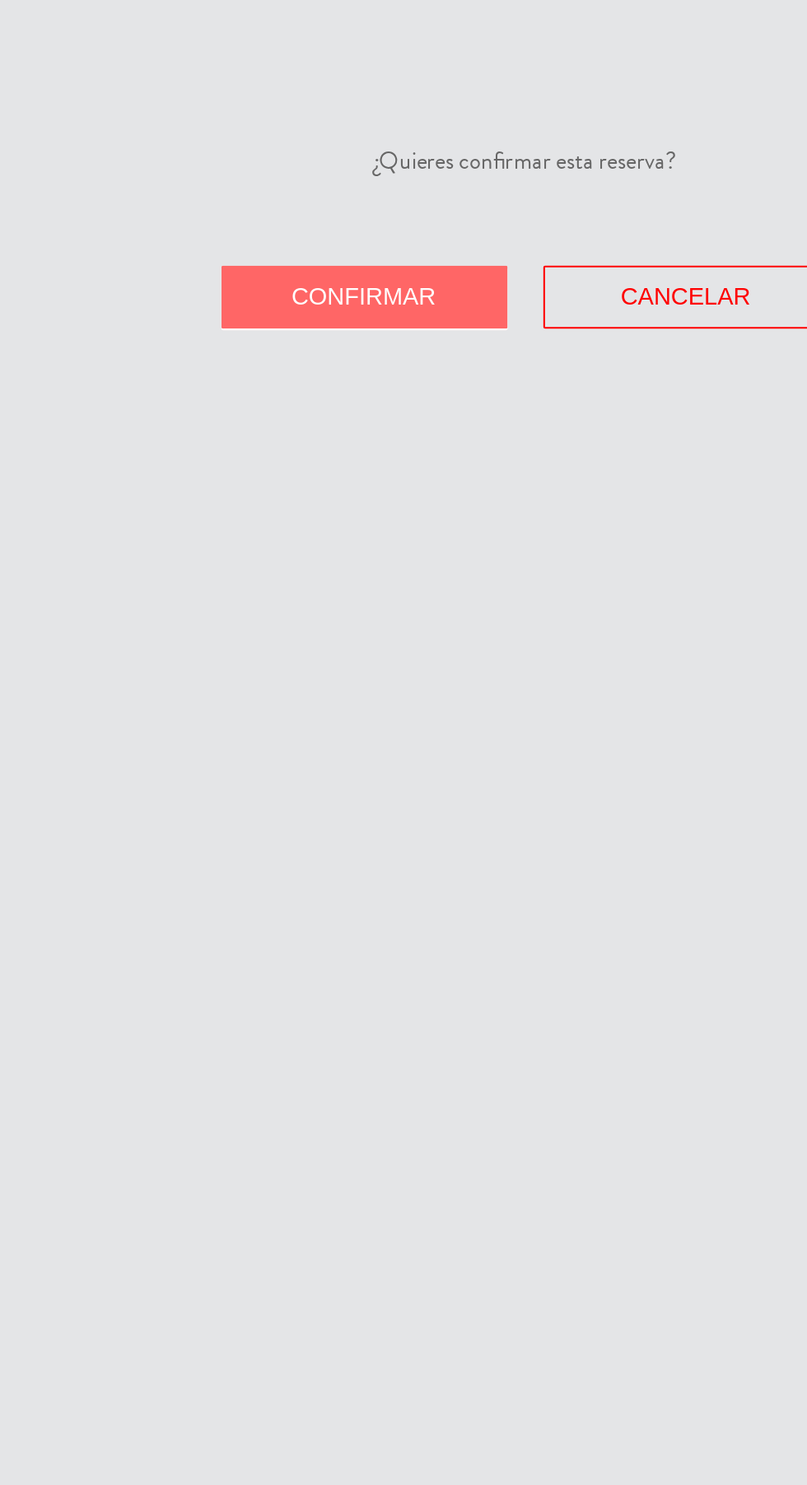
click at [316, 142] on span "Confirmar" at bounding box center [326, 143] width 70 height 13
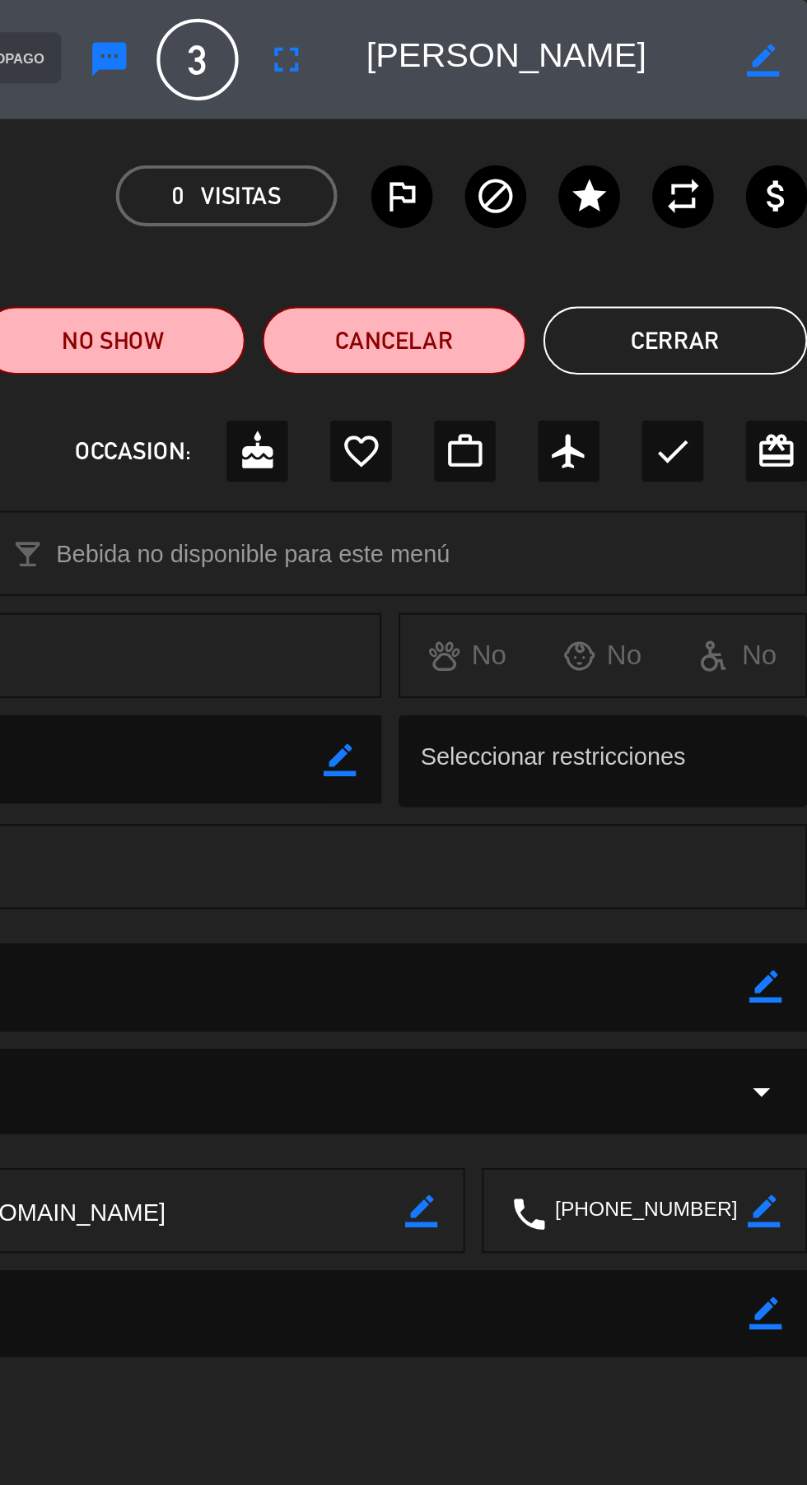
click at [748, 179] on button "Cerrar" at bounding box center [743, 164] width 128 height 33
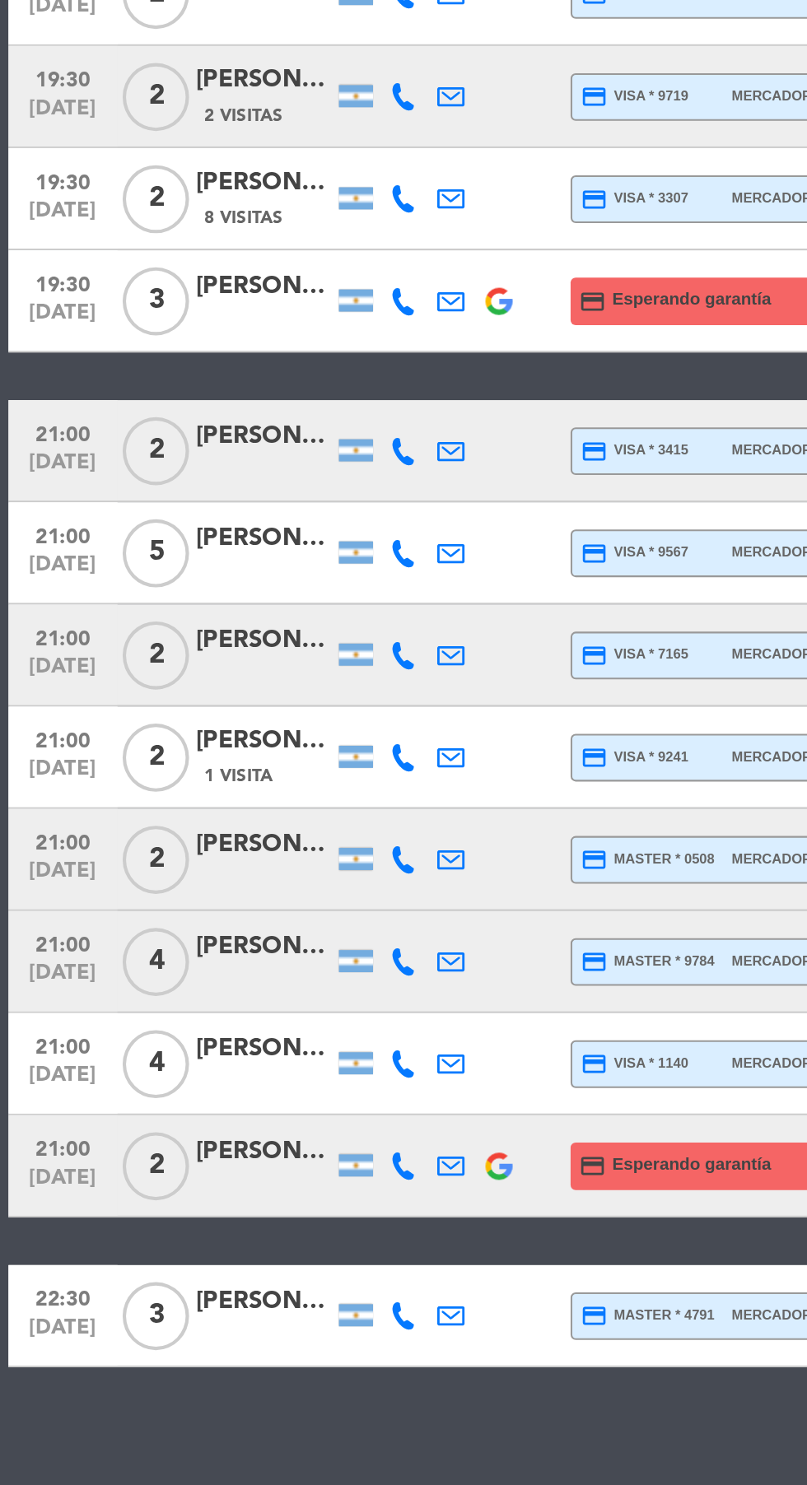
click at [193, 938] on icon at bounding box center [195, 938] width 13 height 13
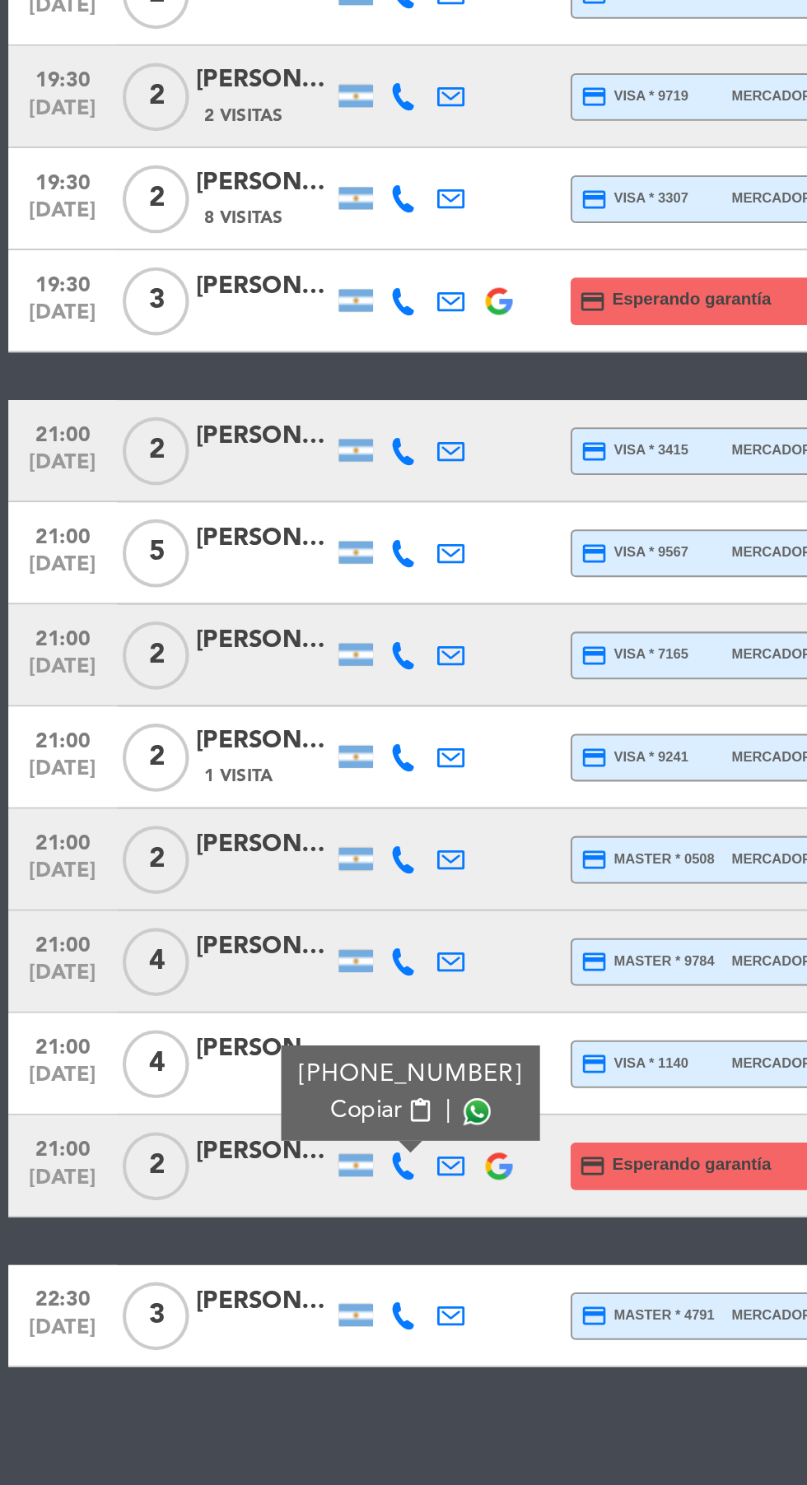
click at [231, 914] on span at bounding box center [230, 912] width 13 height 13
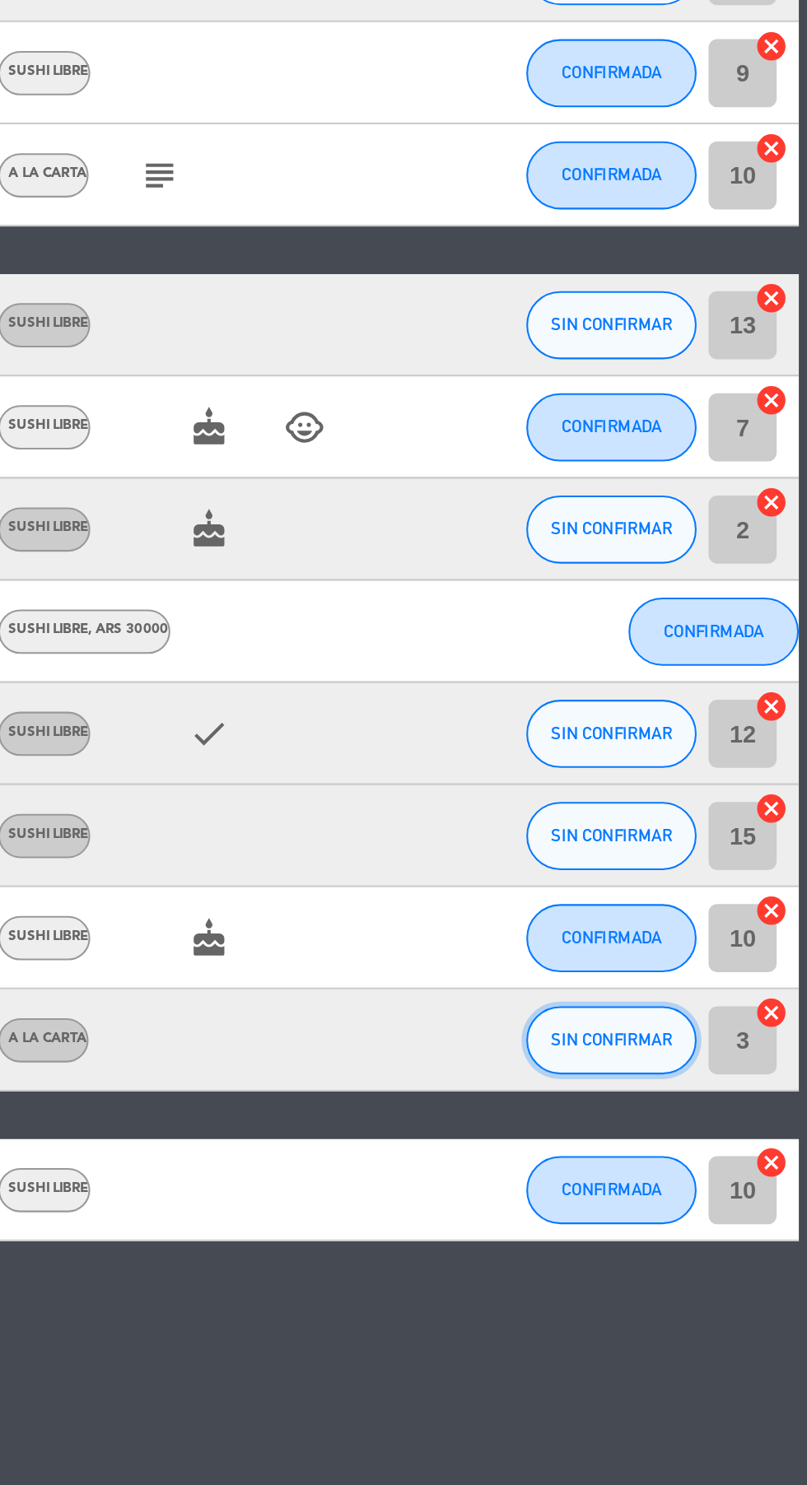
click at [715, 940] on span "SIN CONFIRMAR" at bounding box center [712, 938] width 58 height 9
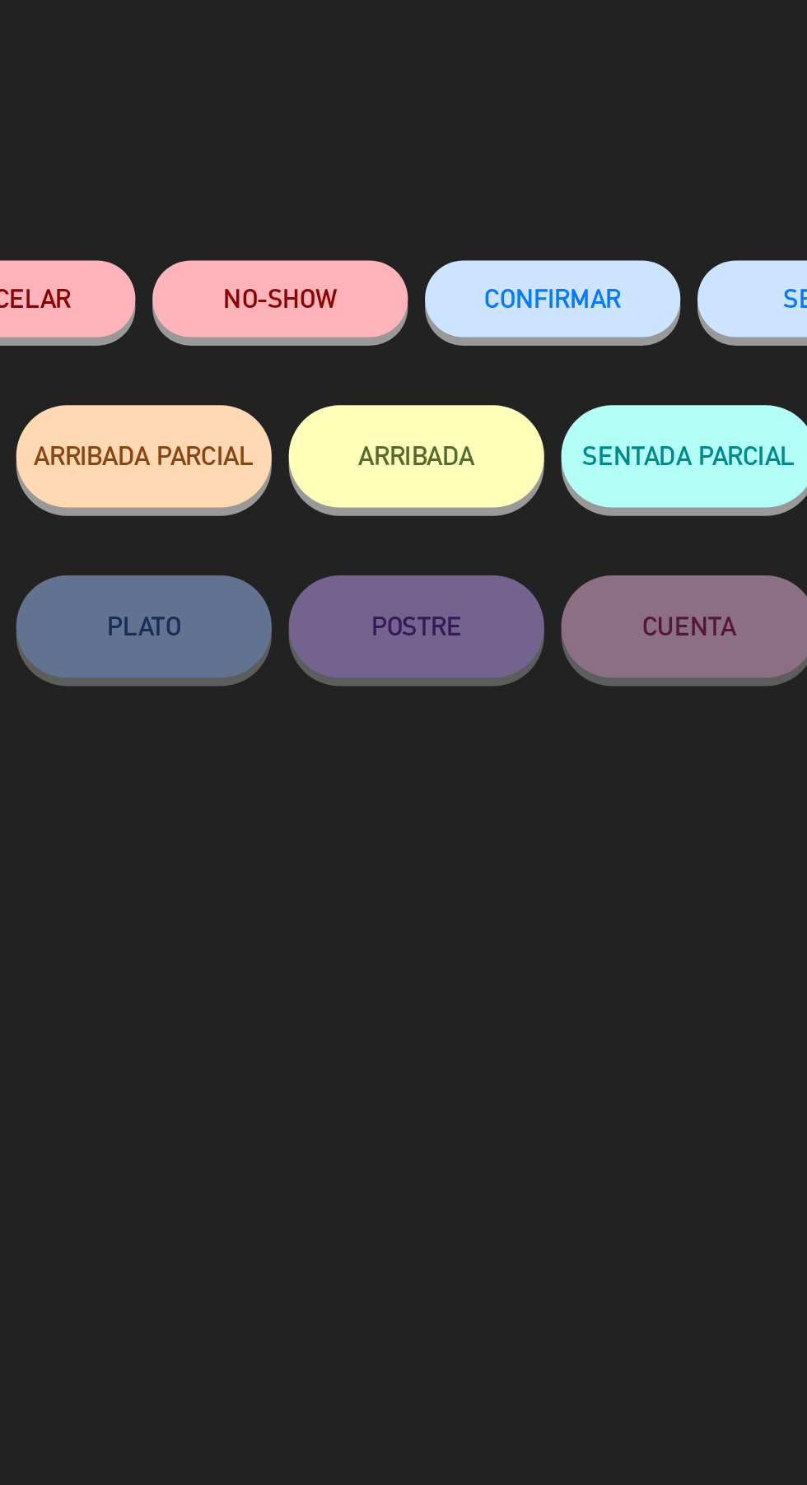
click at [483, 142] on span "CONFIRMAR" at bounding box center [469, 144] width 66 height 14
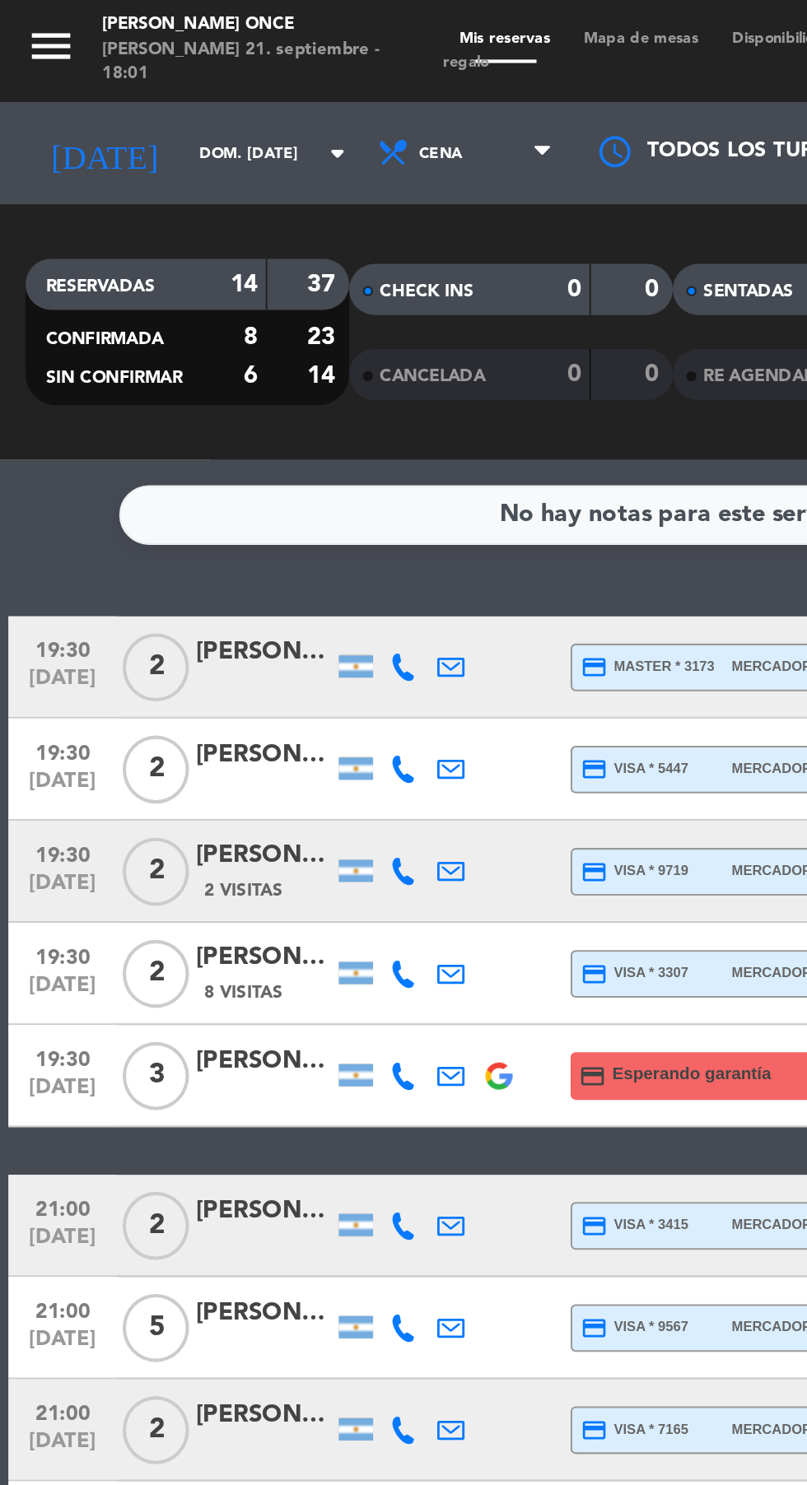
click at [103, 520] on div "[PERSON_NAME]" at bounding box center [128, 513] width 66 height 19
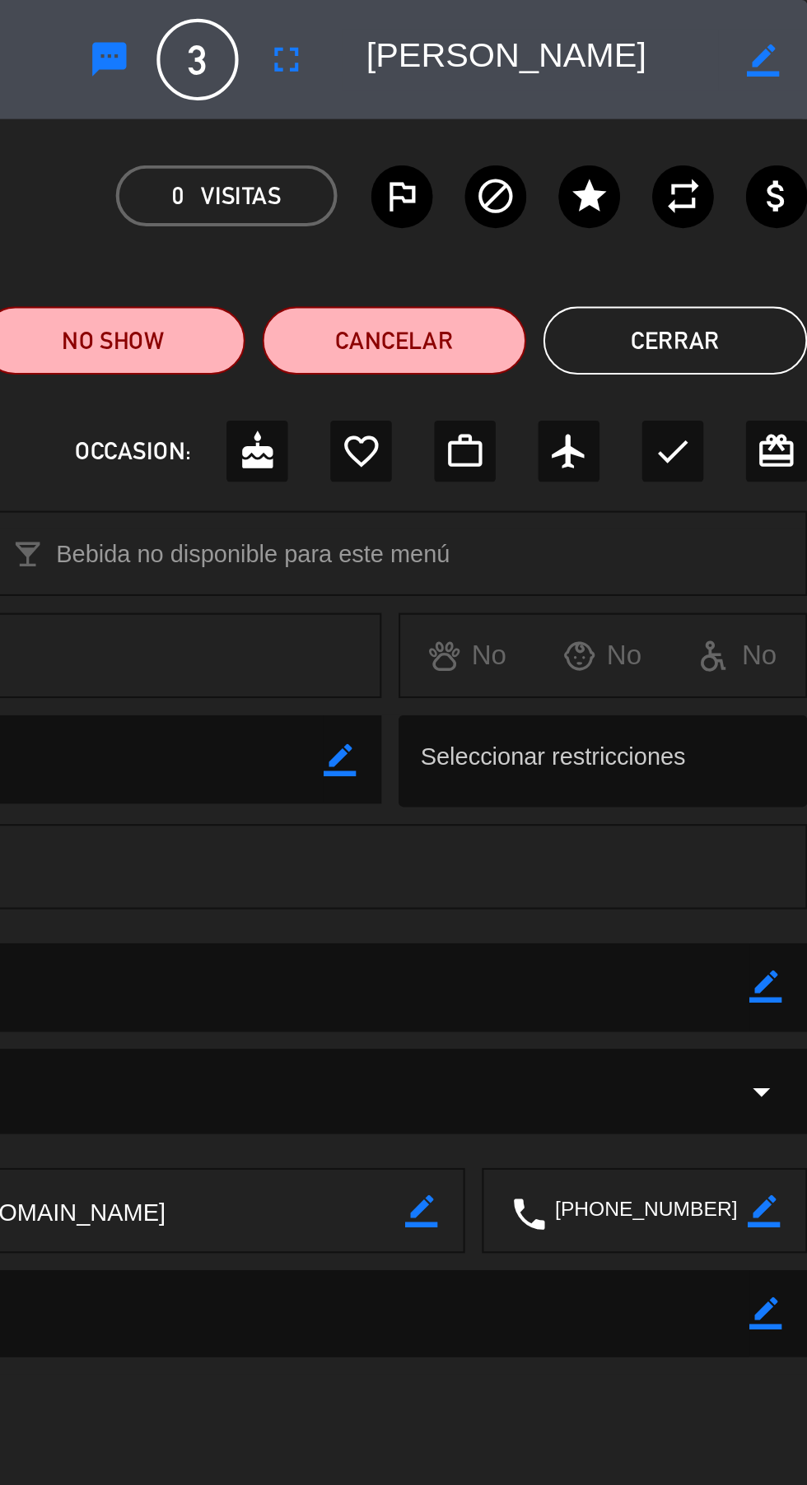
click at [743, 165] on button "Cerrar" at bounding box center [743, 164] width 128 height 33
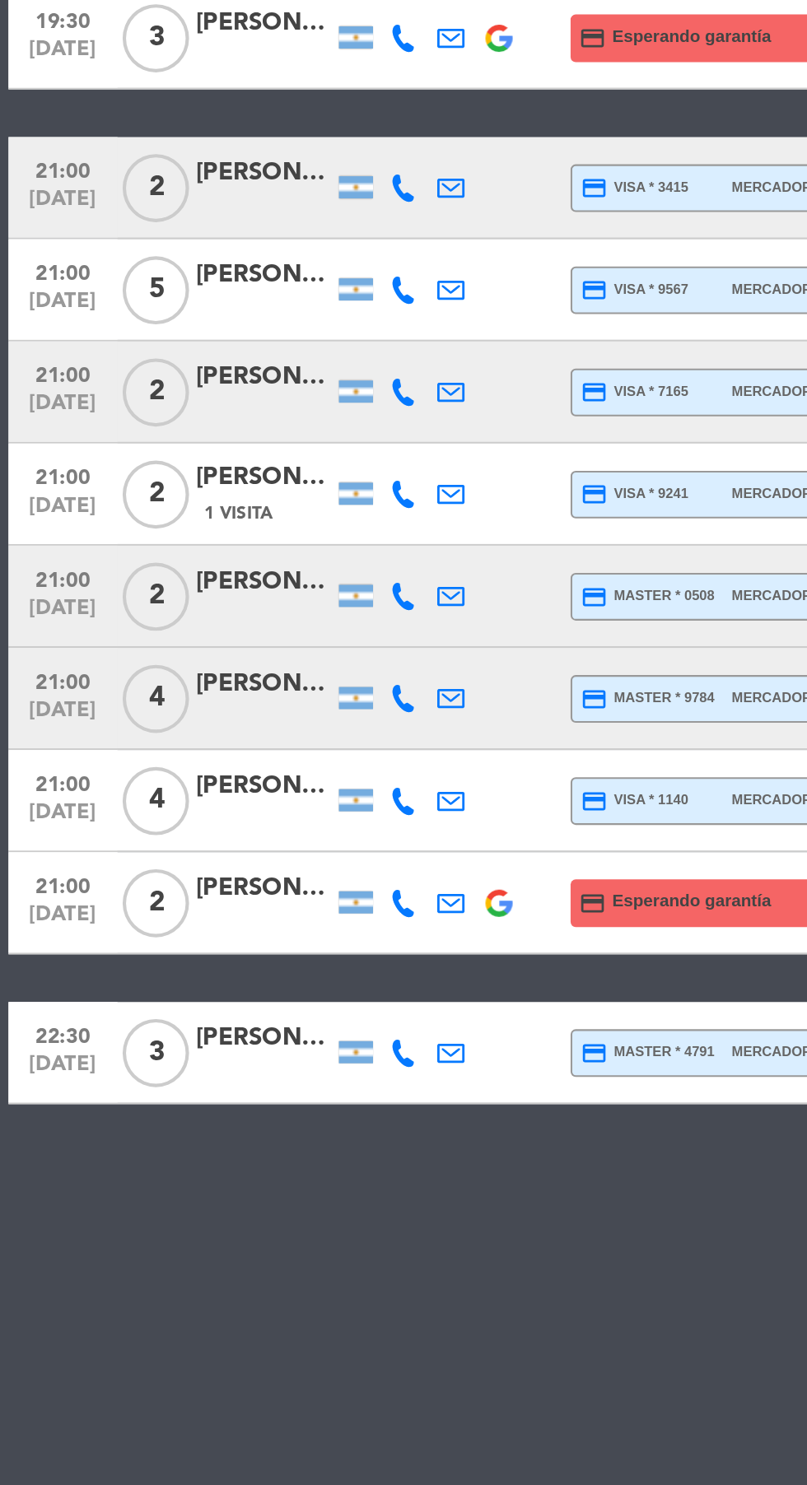
click at [118, 942] on div at bounding box center [128, 947] width 66 height 13
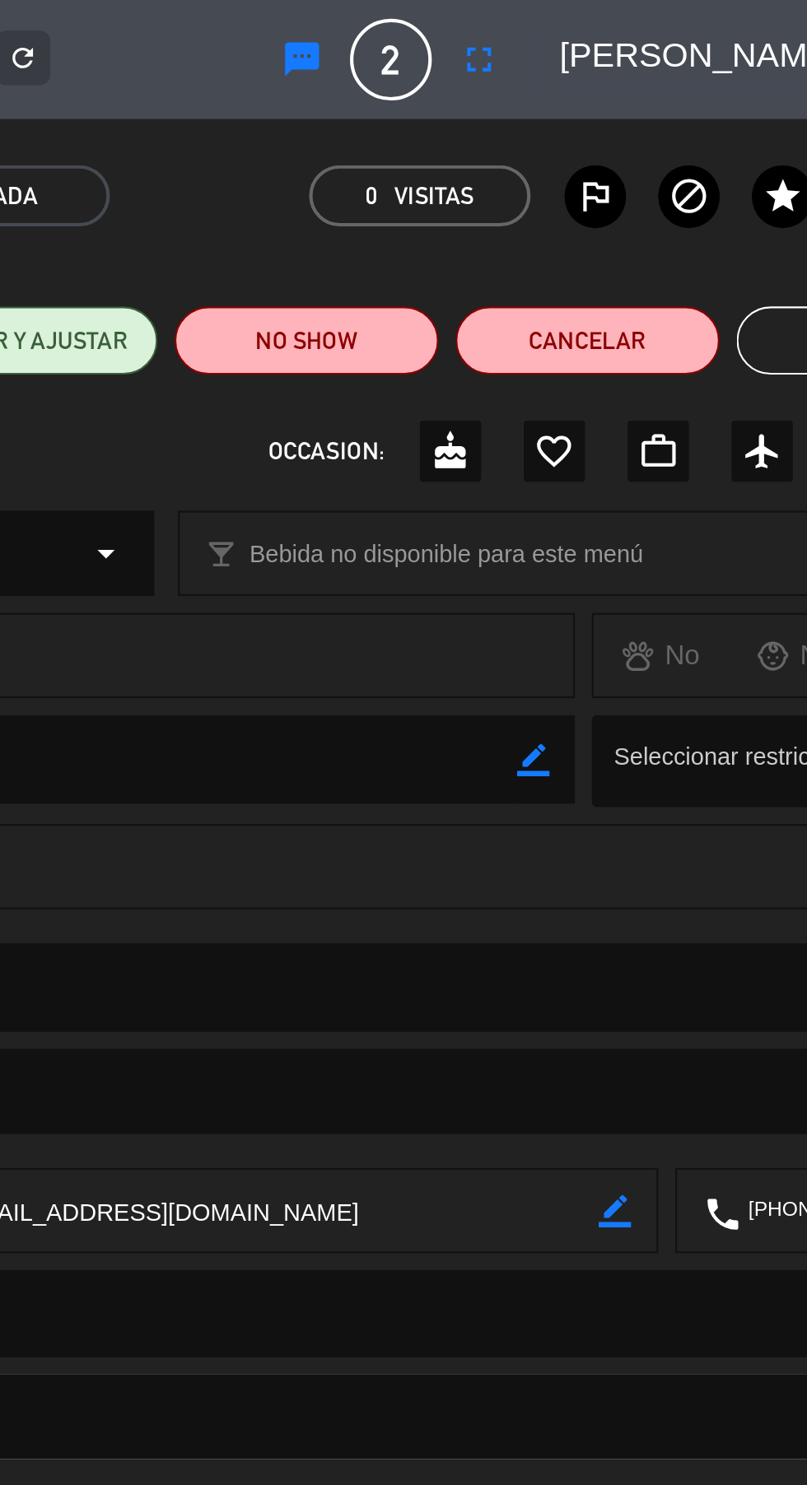
click at [701, 165] on button "Cerrar" at bounding box center [743, 164] width 128 height 33
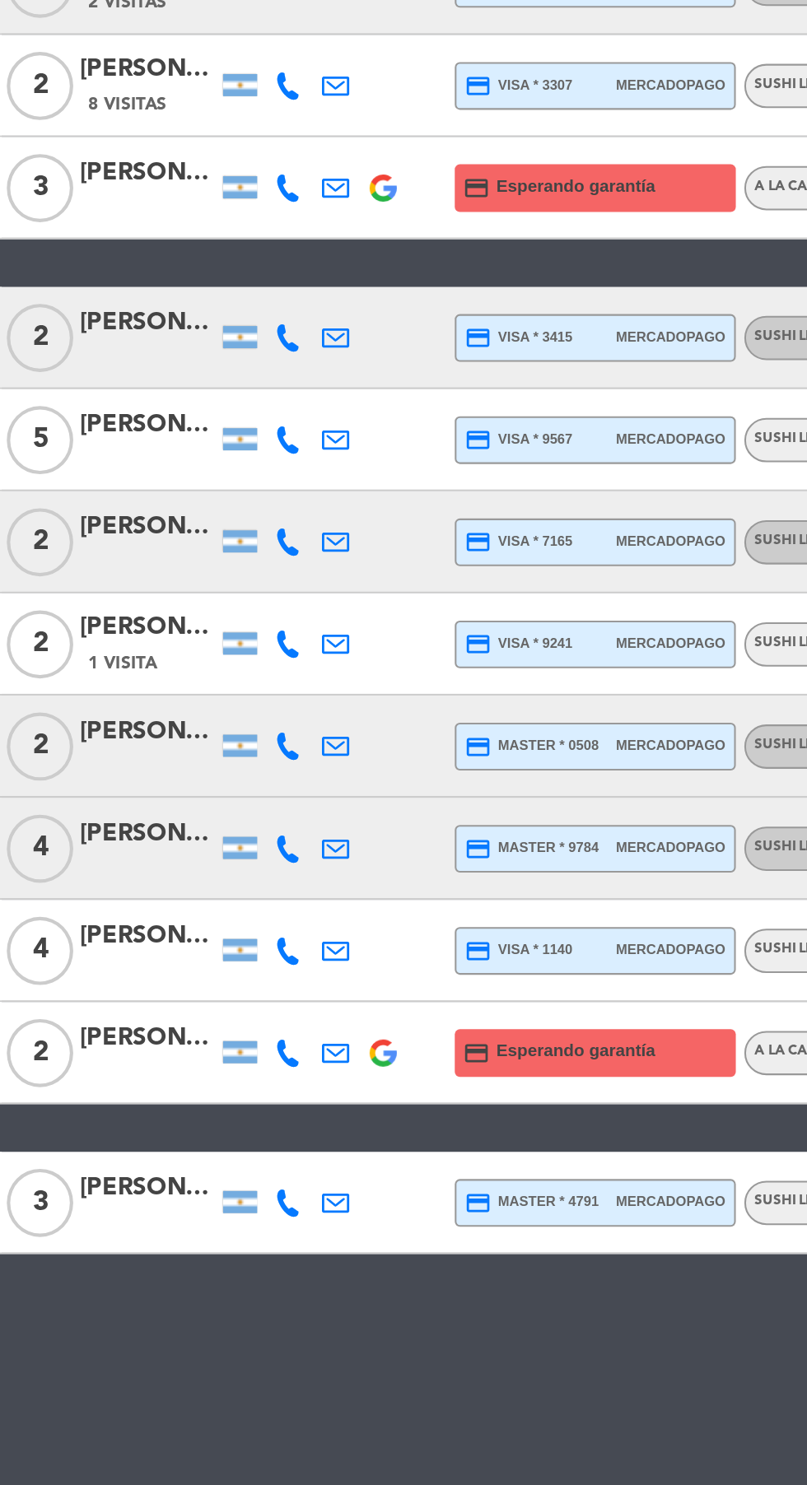
click at [114, 943] on div at bounding box center [128, 947] width 66 height 13
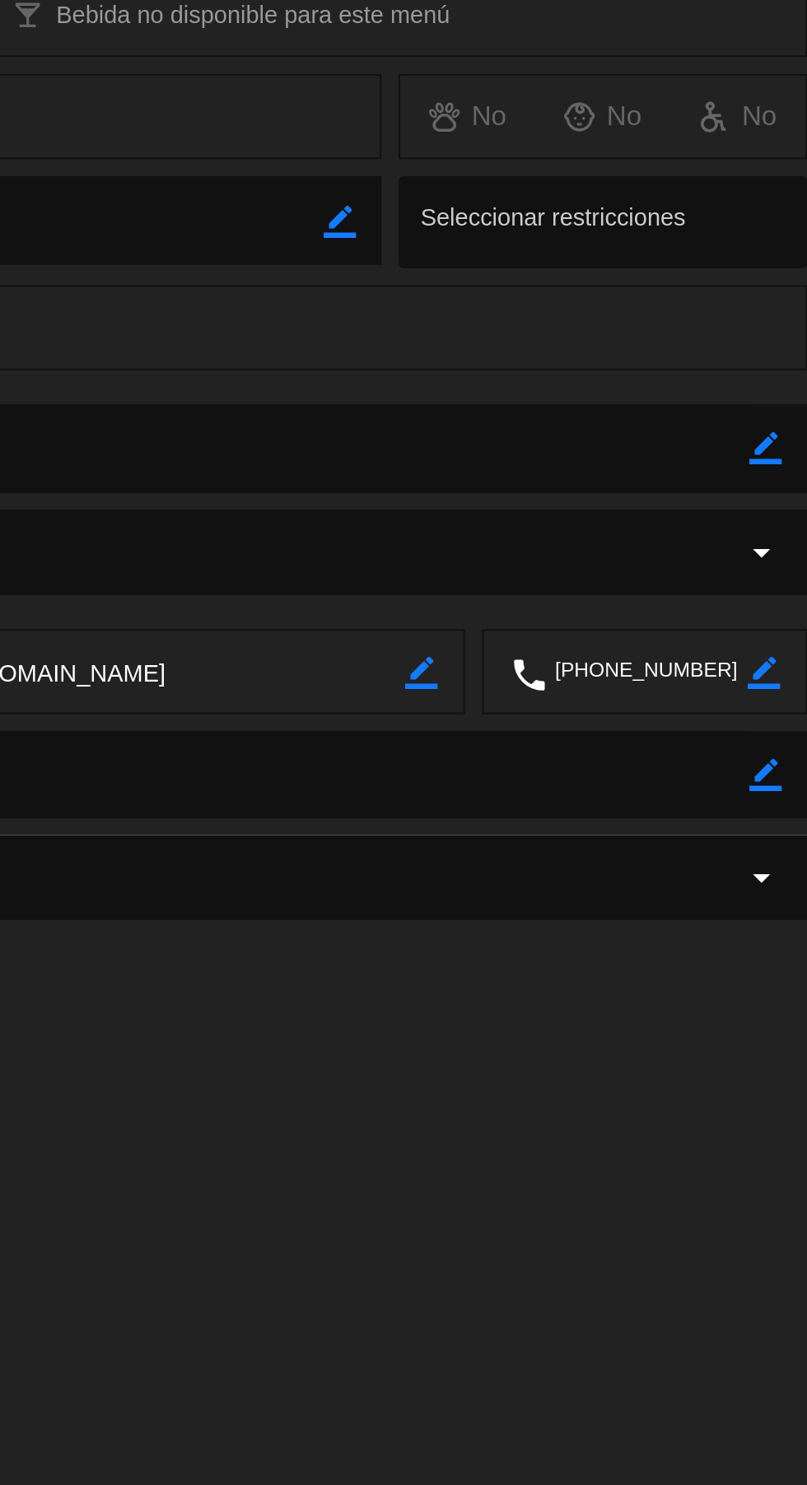
click at [776, 478] on textarea at bounding box center [404, 477] width 748 height 42
click at [793, 497] on div "border_color" at bounding box center [787, 477] width 16 height 43
click at [789, 482] on icon "border_color" at bounding box center [787, 477] width 16 height 16
type textarea "10"
click at [788, 481] on icon at bounding box center [787, 477] width 16 height 16
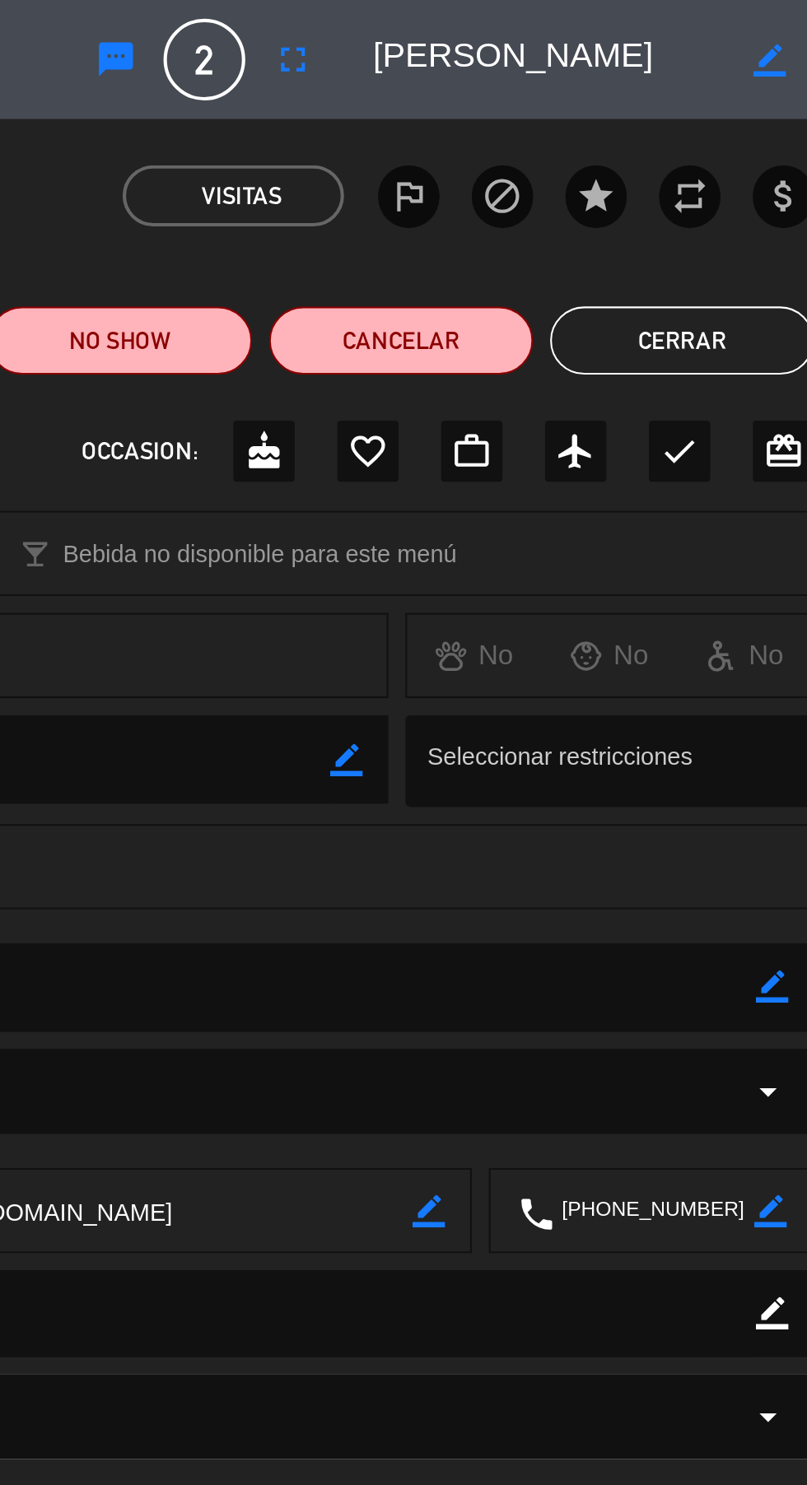
click at [767, 165] on button "Cerrar" at bounding box center [743, 164] width 128 height 33
